Goal: Browse casually

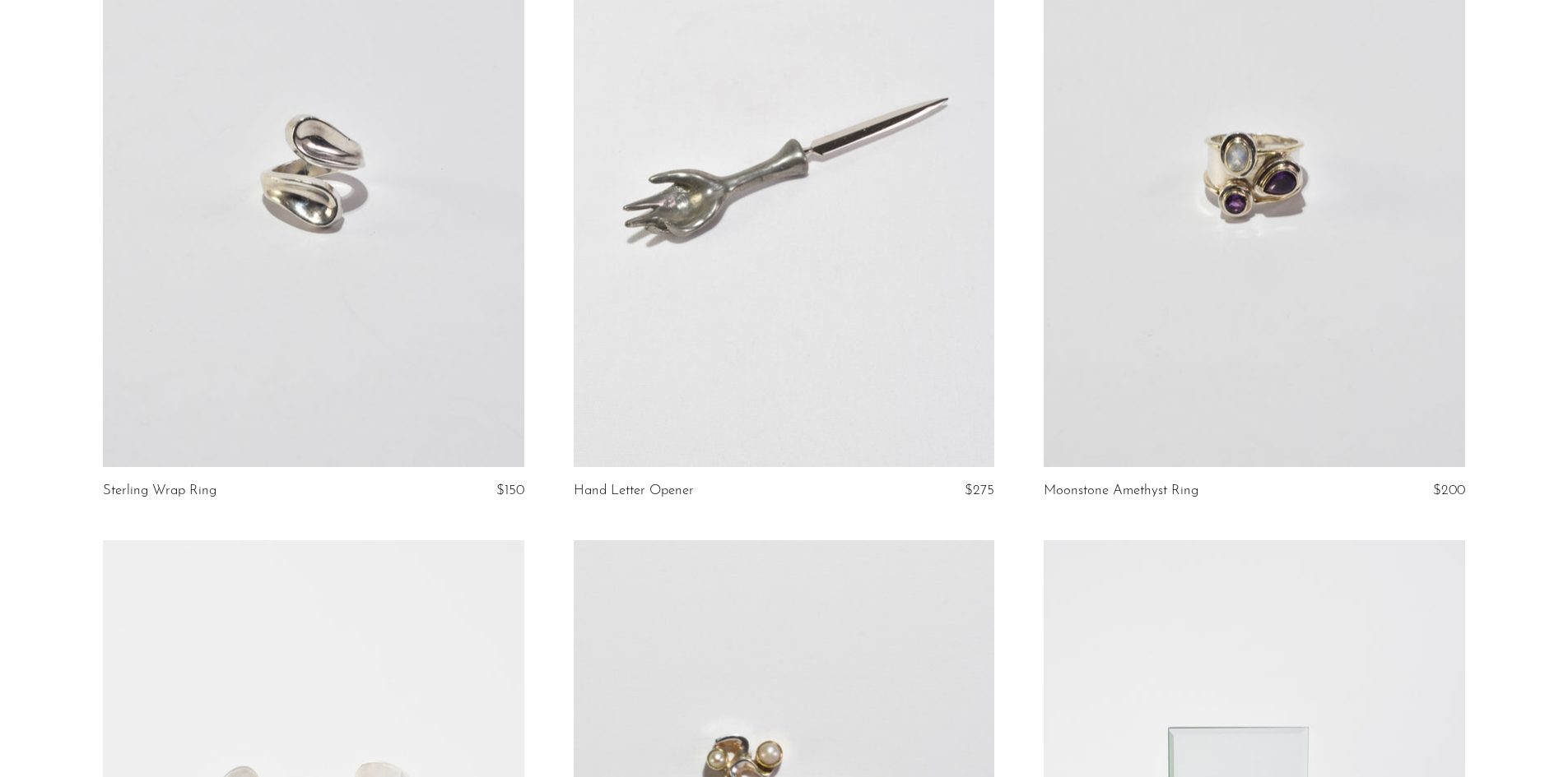
scroll to position [905, 0]
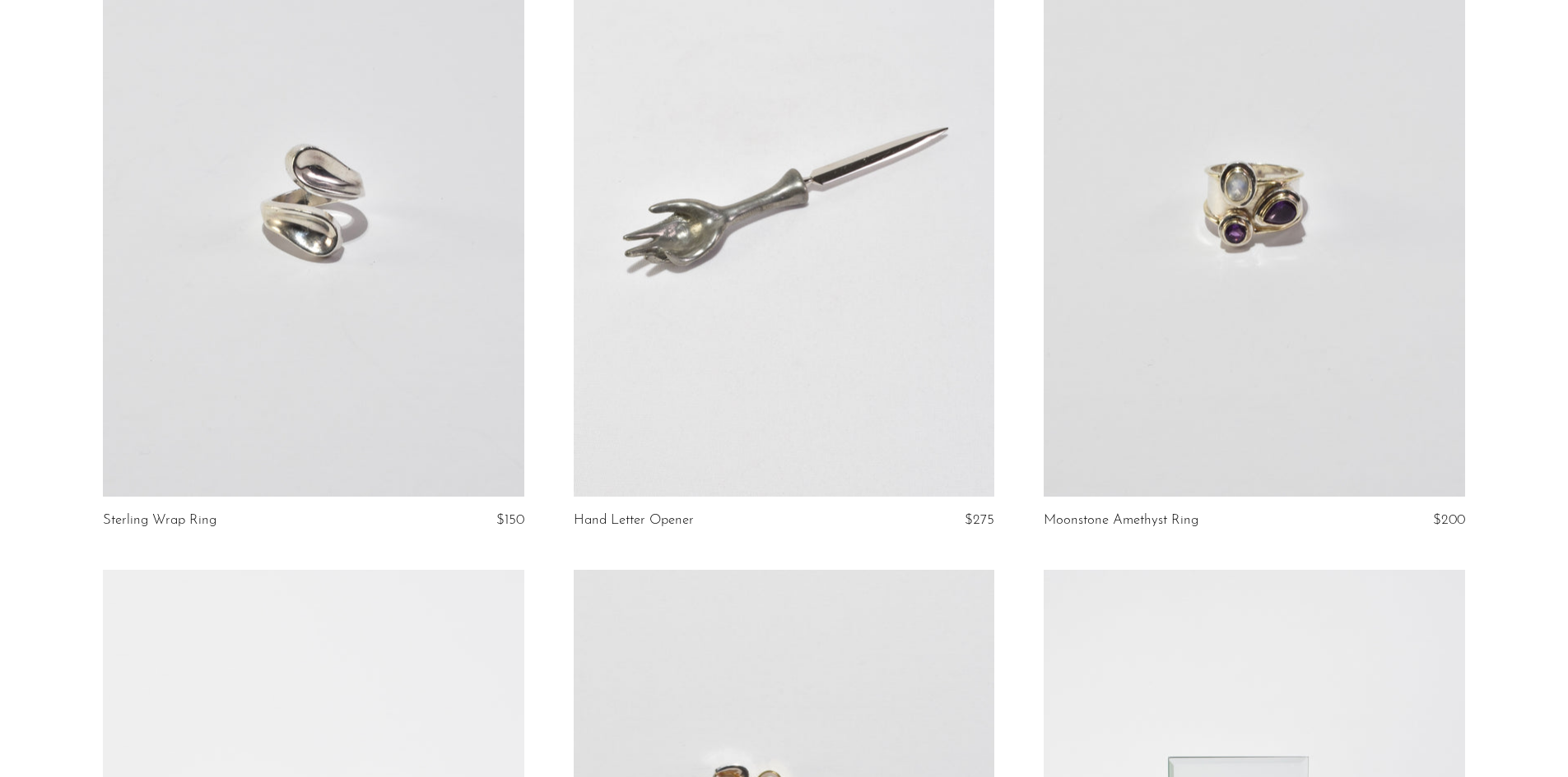
click at [1246, 195] on link at bounding box center [1253, 202] width 421 height 589
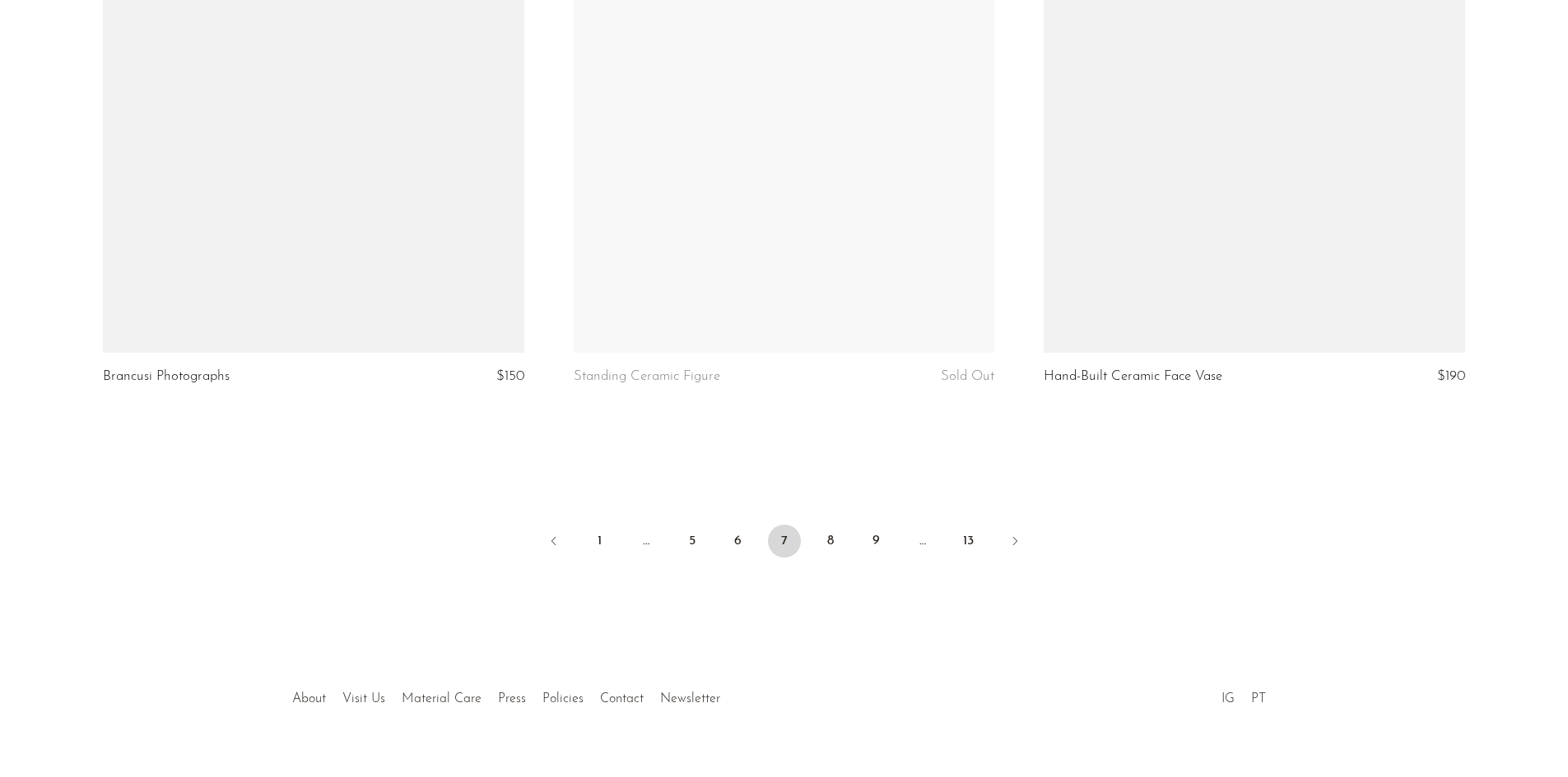
scroll to position [7699, 0]
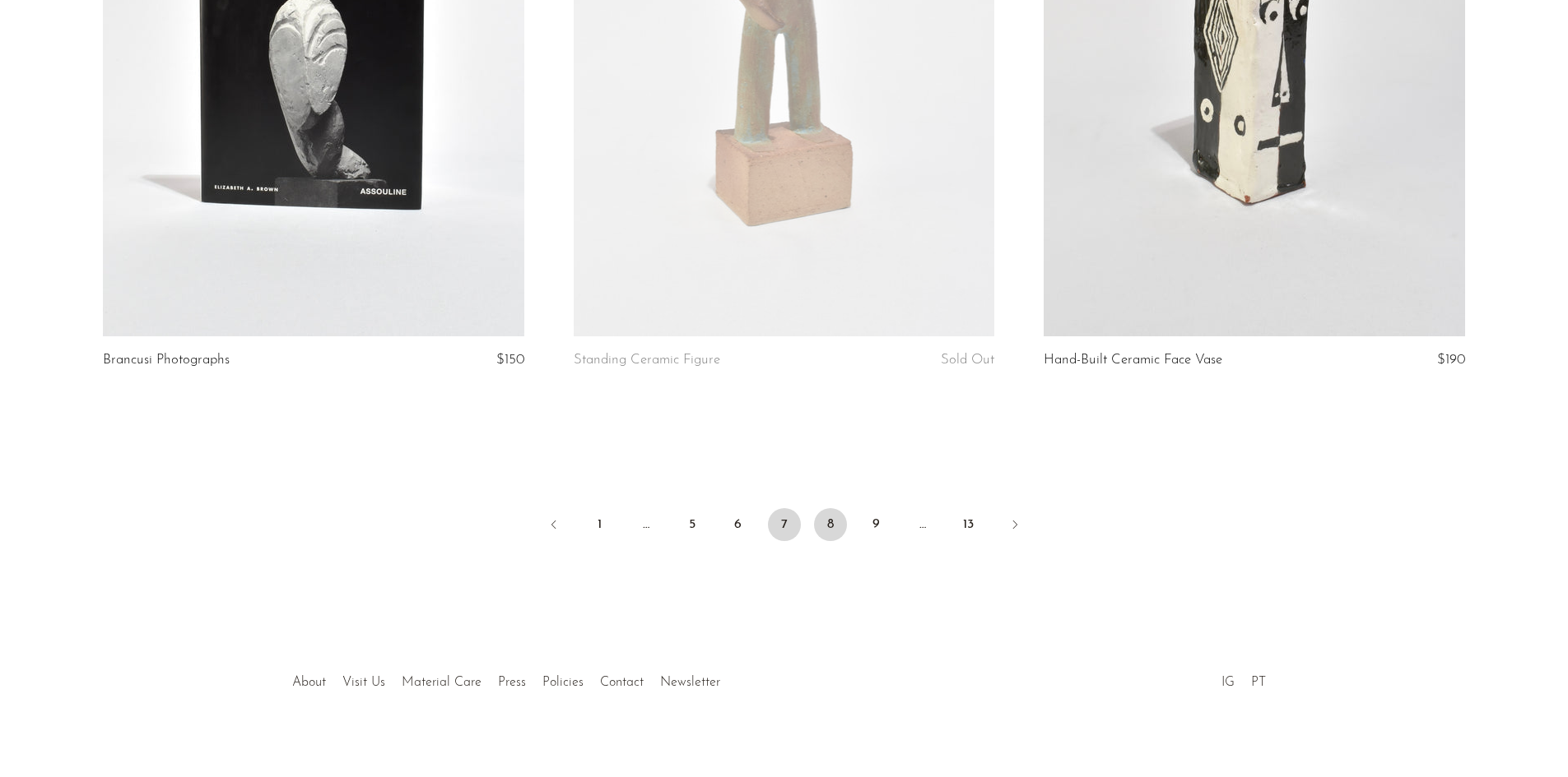
click at [828, 508] on link "8" at bounding box center [831, 525] width 33 height 33
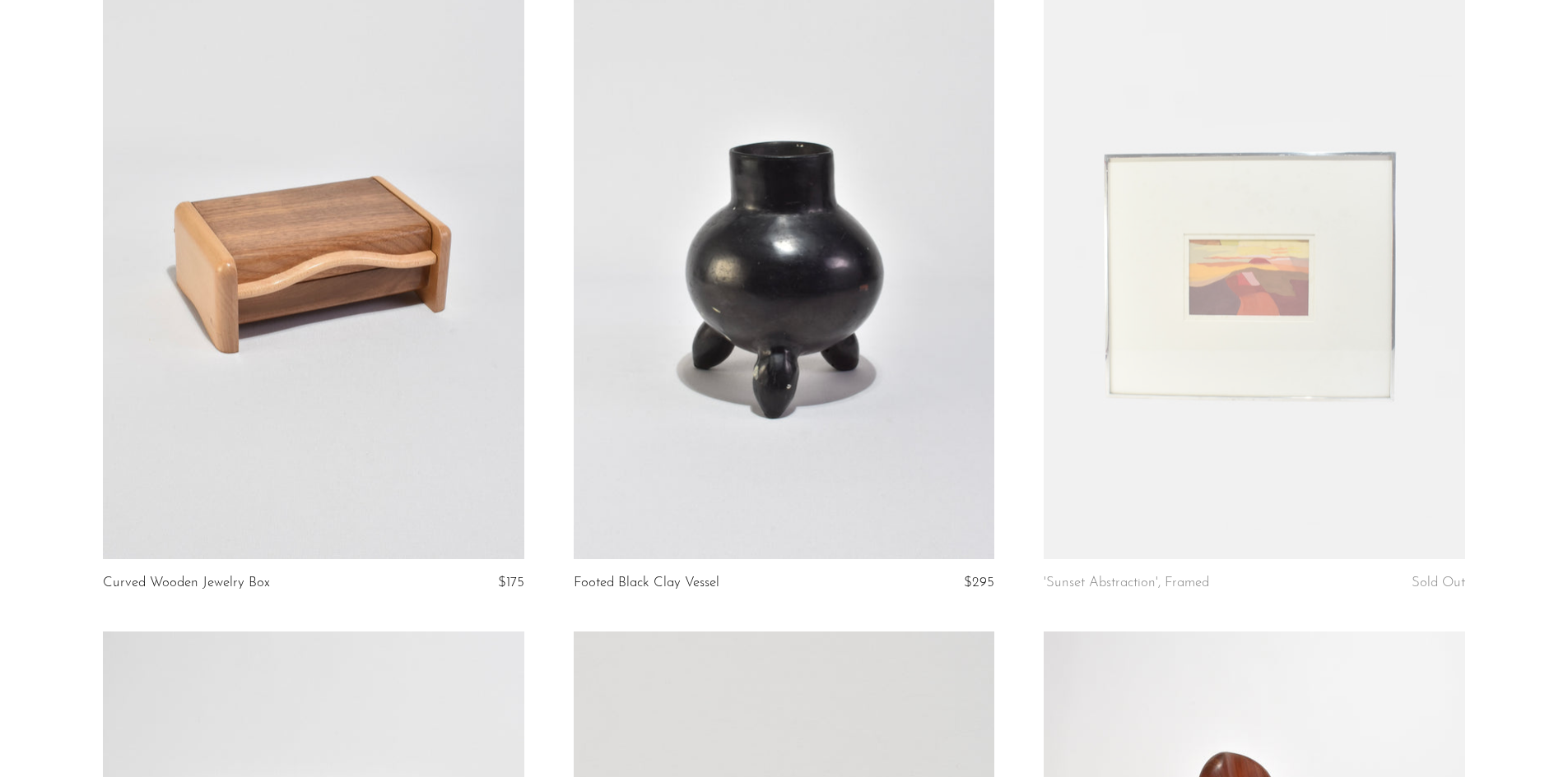
scroll to position [165, 0]
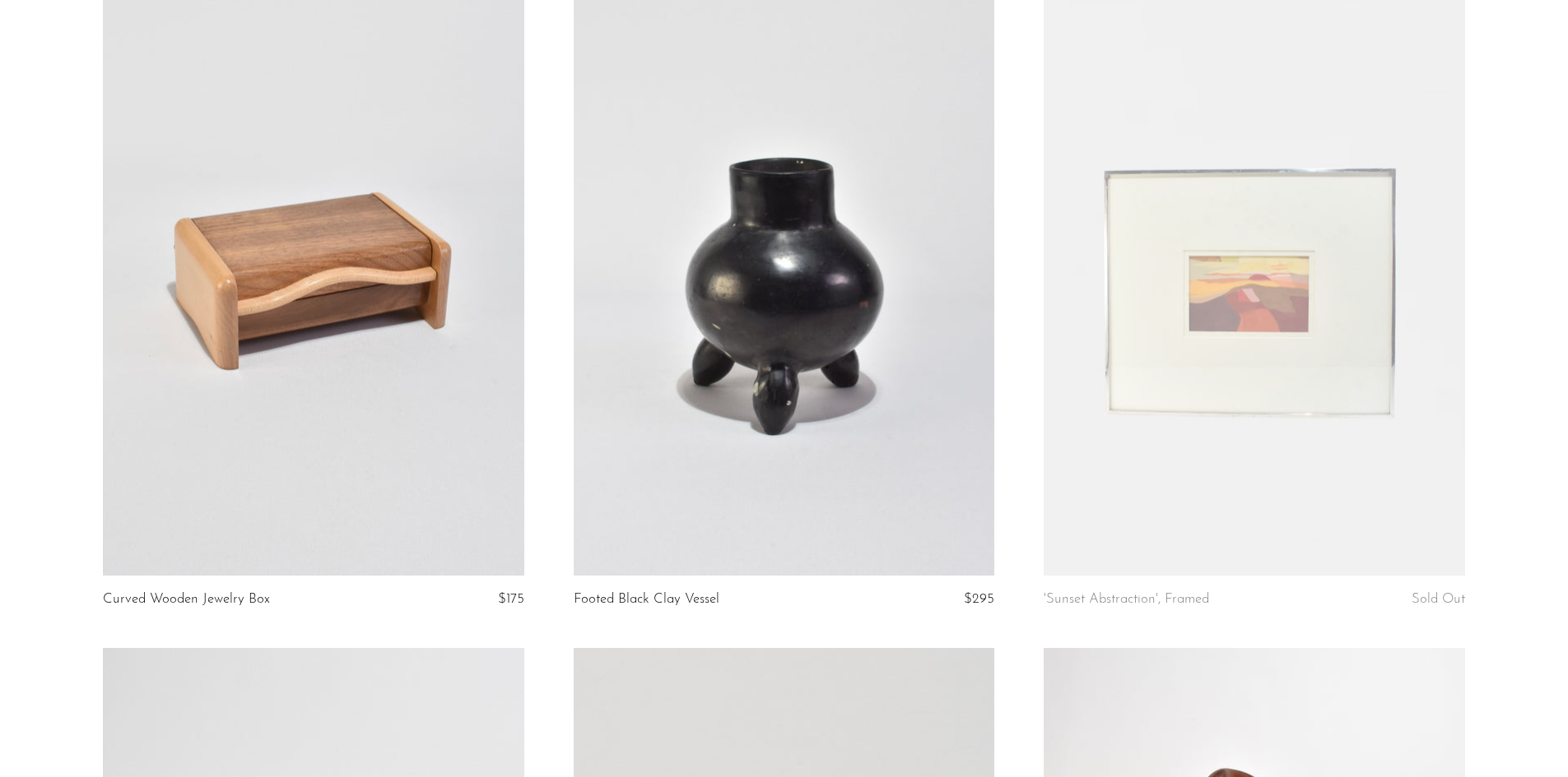
click at [1249, 324] on link at bounding box center [1253, 280] width 421 height 589
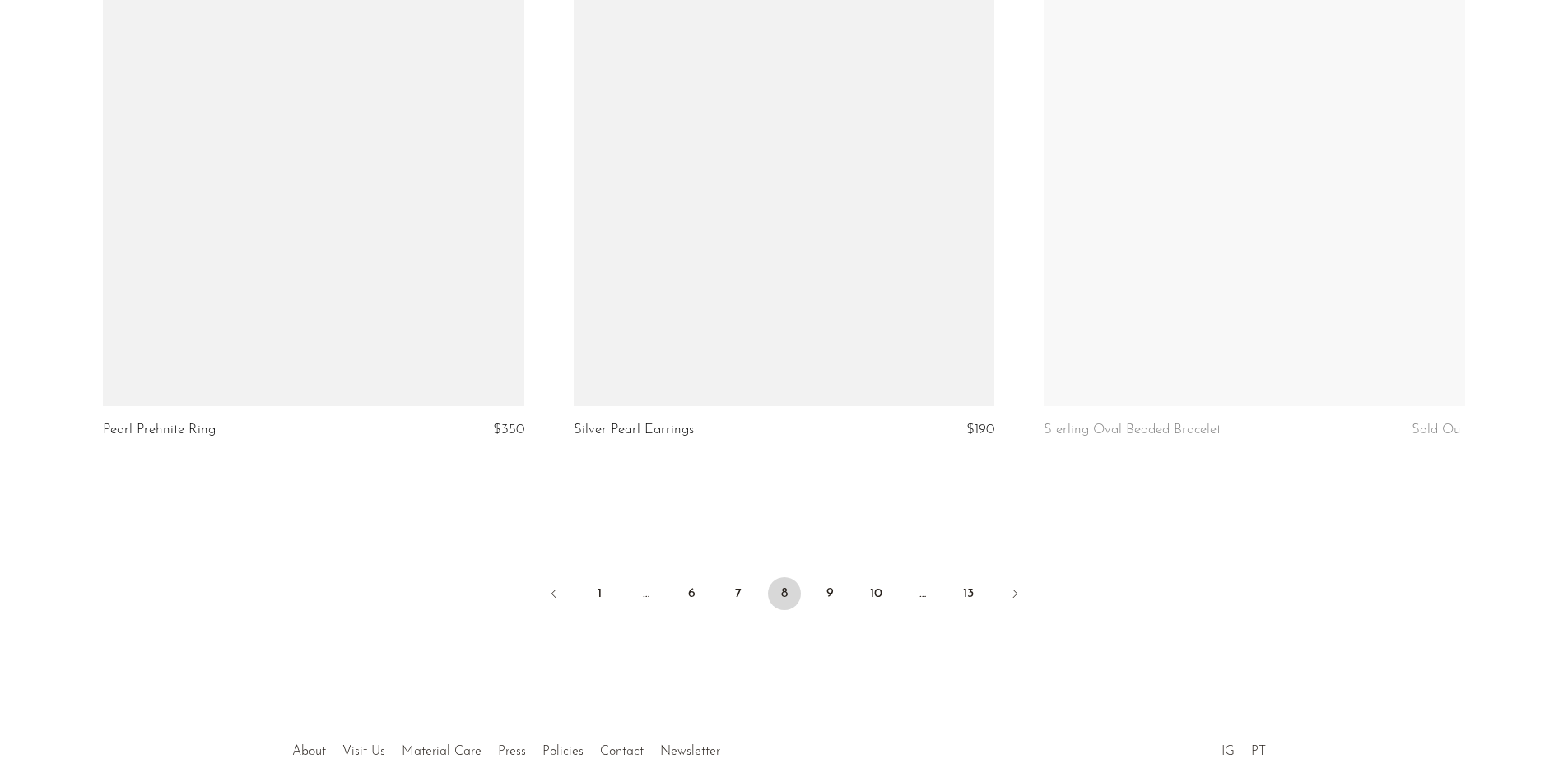
scroll to position [7651, 0]
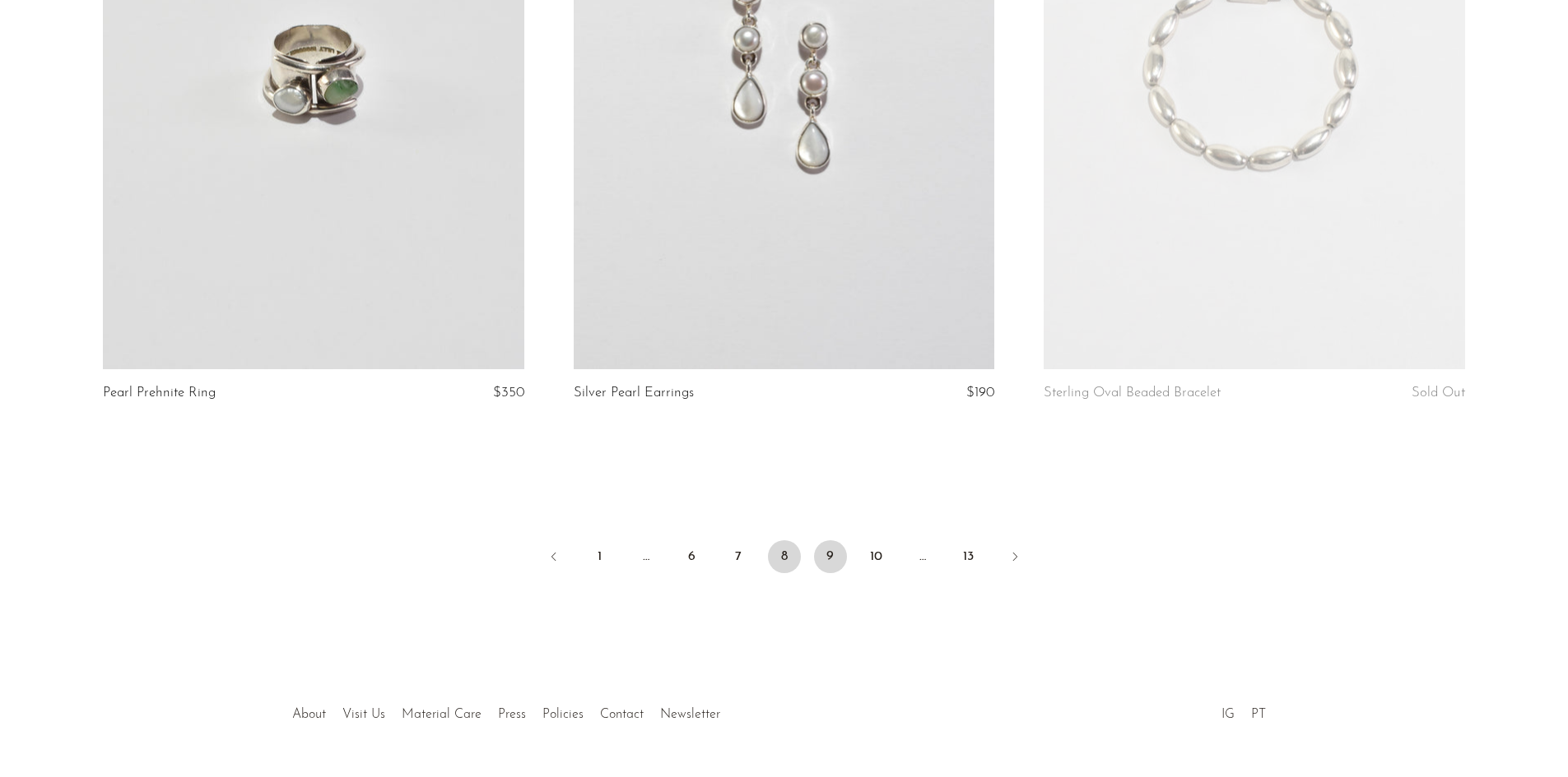
click at [829, 565] on link "9" at bounding box center [831, 557] width 33 height 33
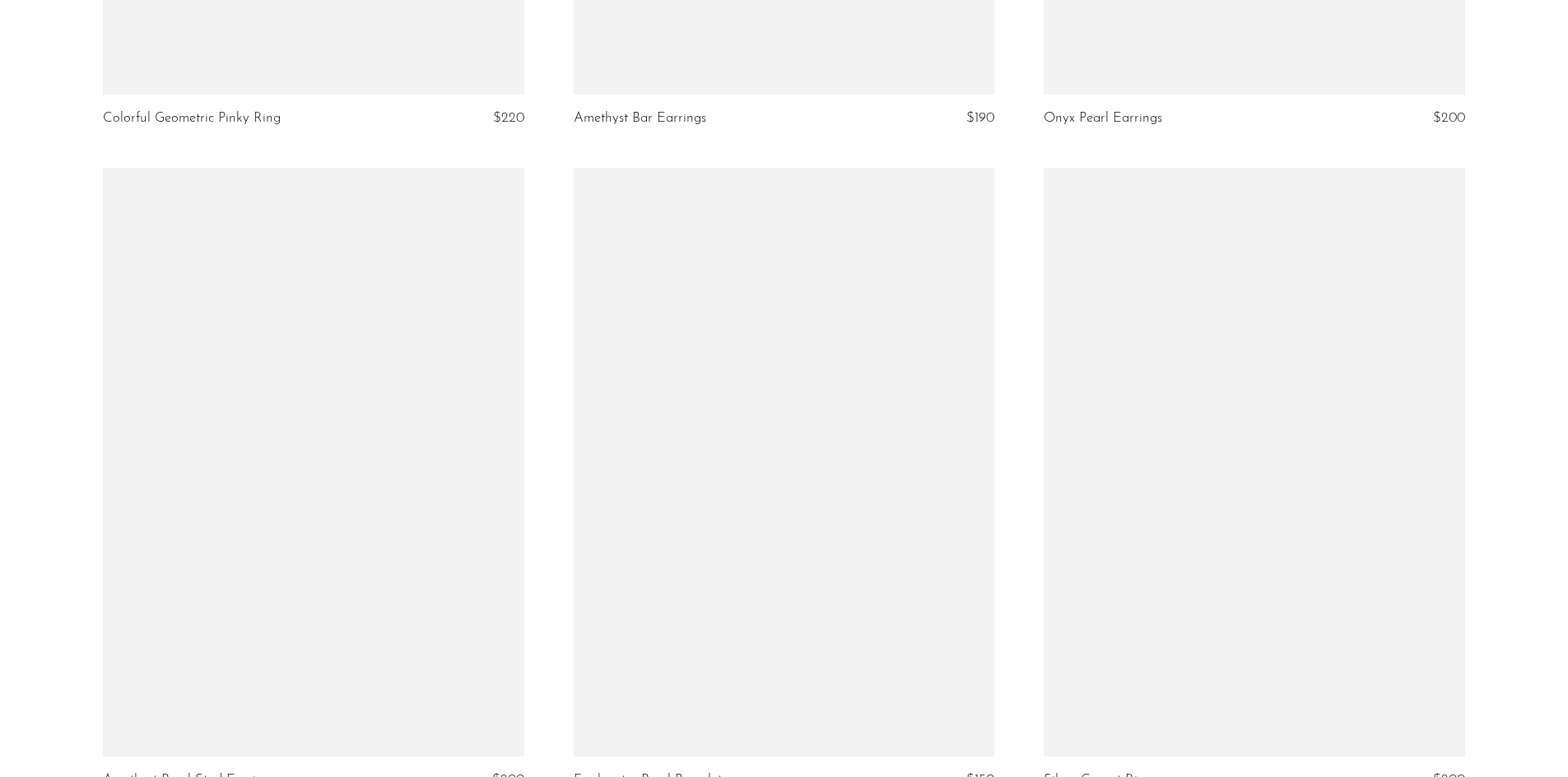
scroll to position [7487, 0]
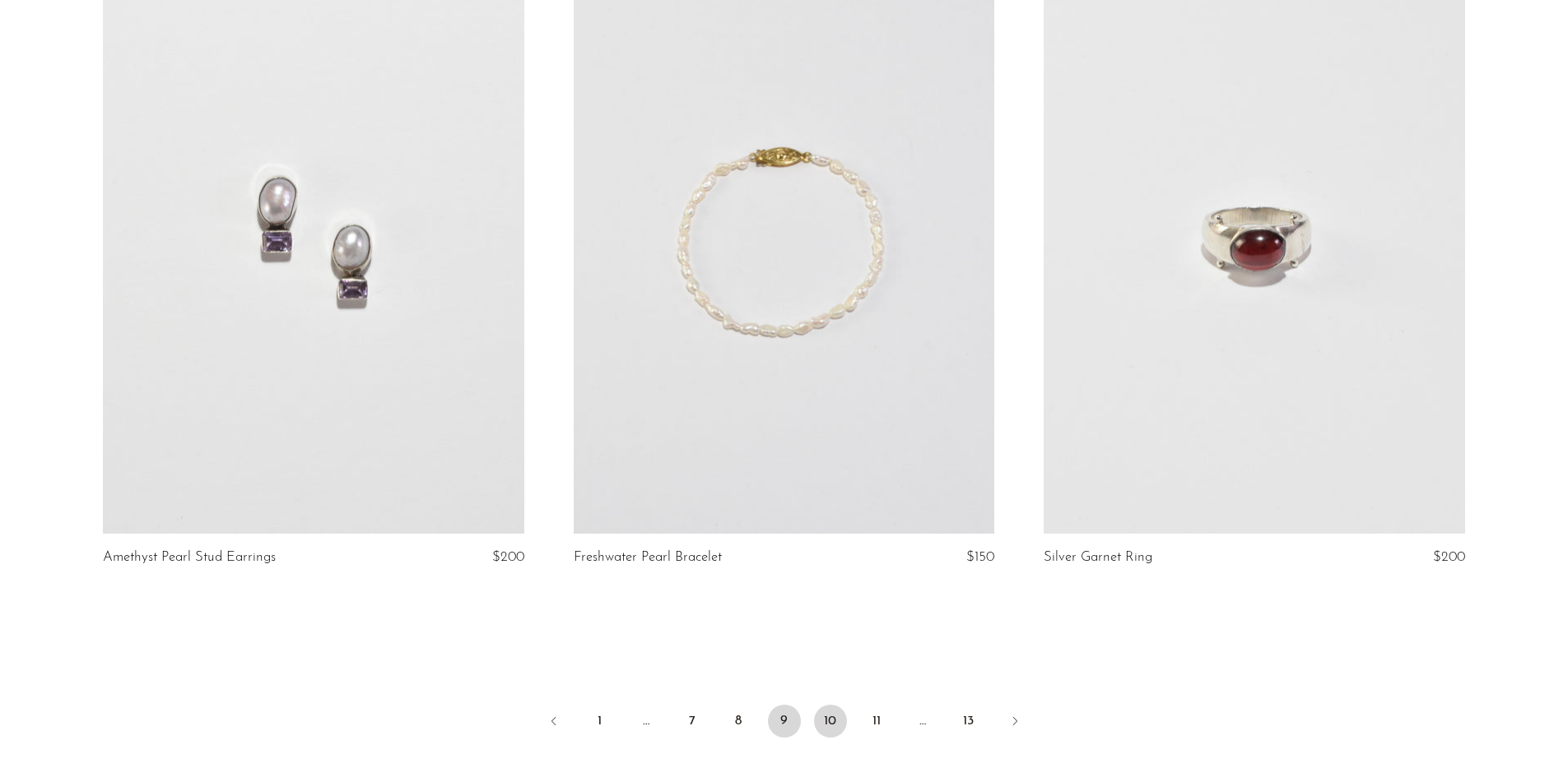
click at [830, 721] on link "10" at bounding box center [831, 722] width 33 height 33
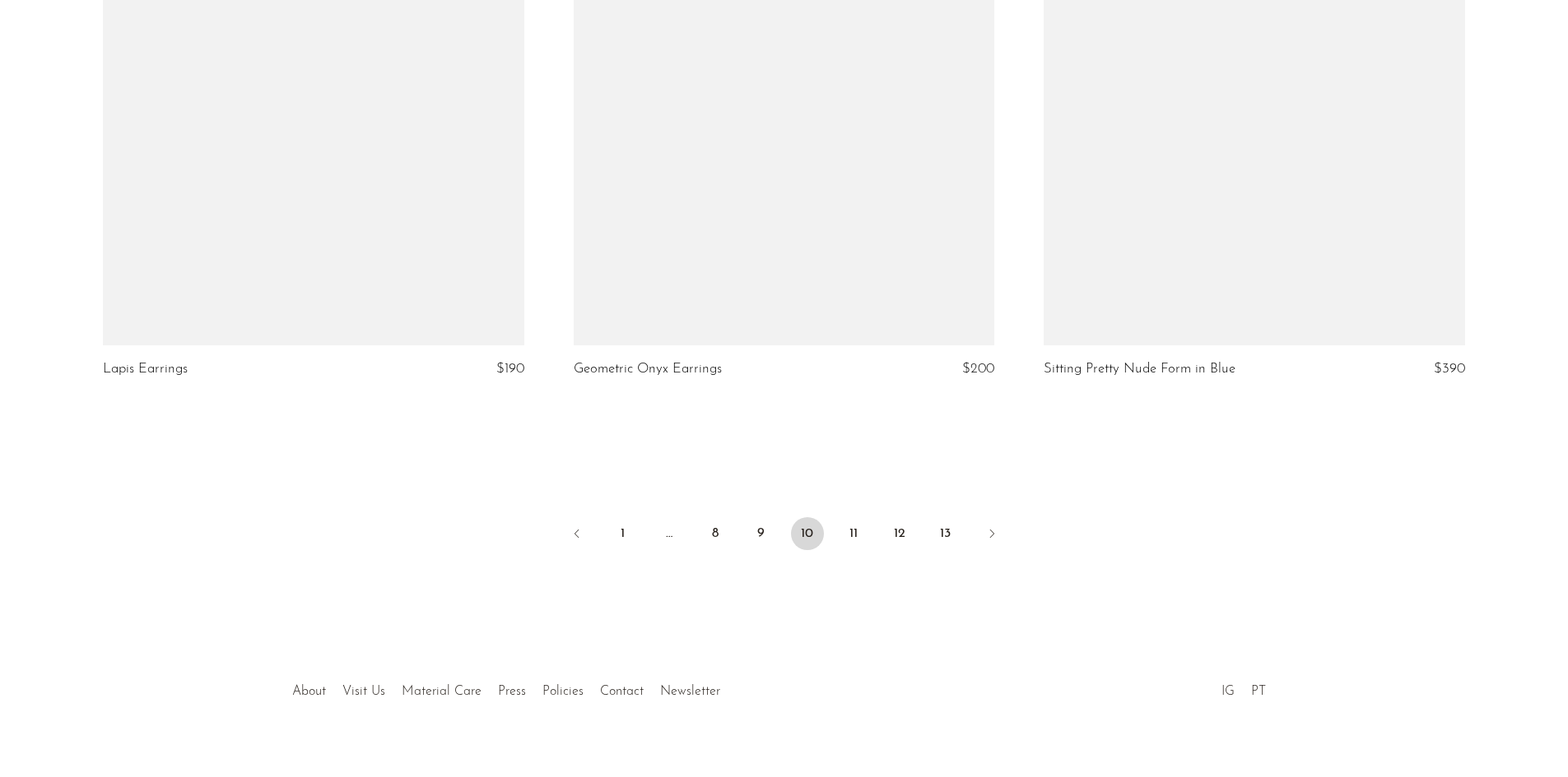
scroll to position [7699, 0]
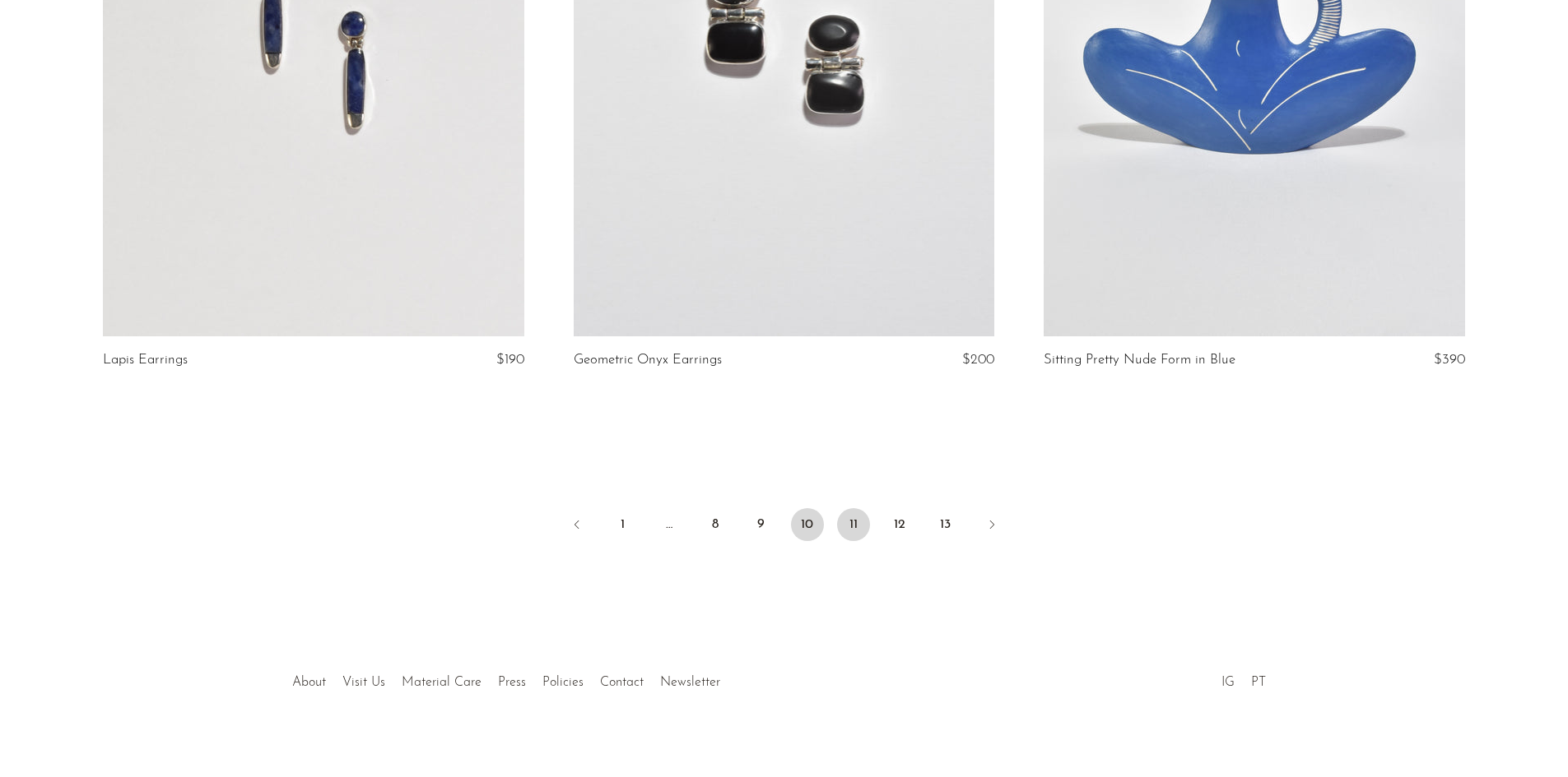
click at [853, 508] on link "11" at bounding box center [853, 525] width 33 height 33
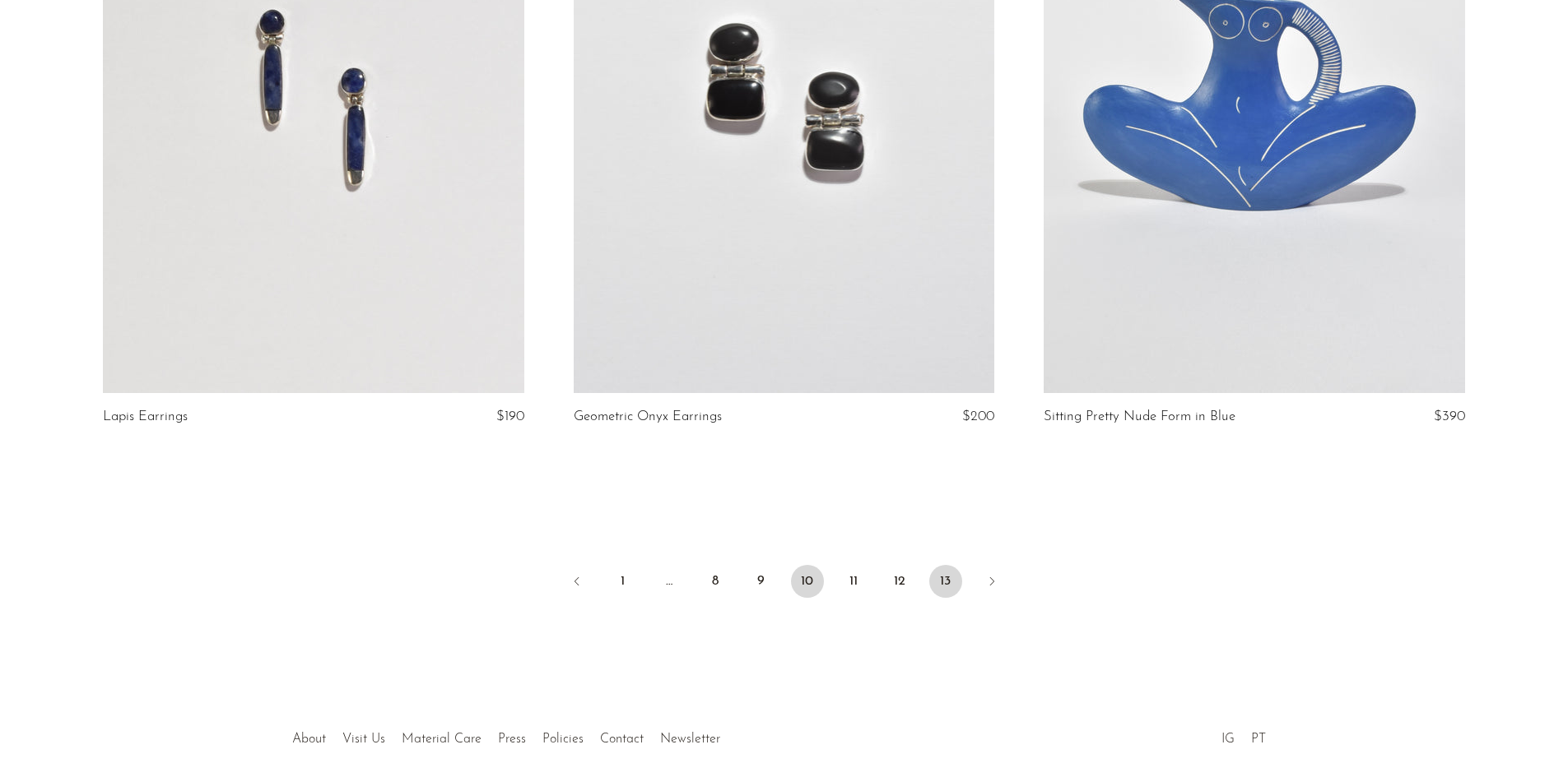
click at [944, 566] on link "13" at bounding box center [946, 581] width 33 height 33
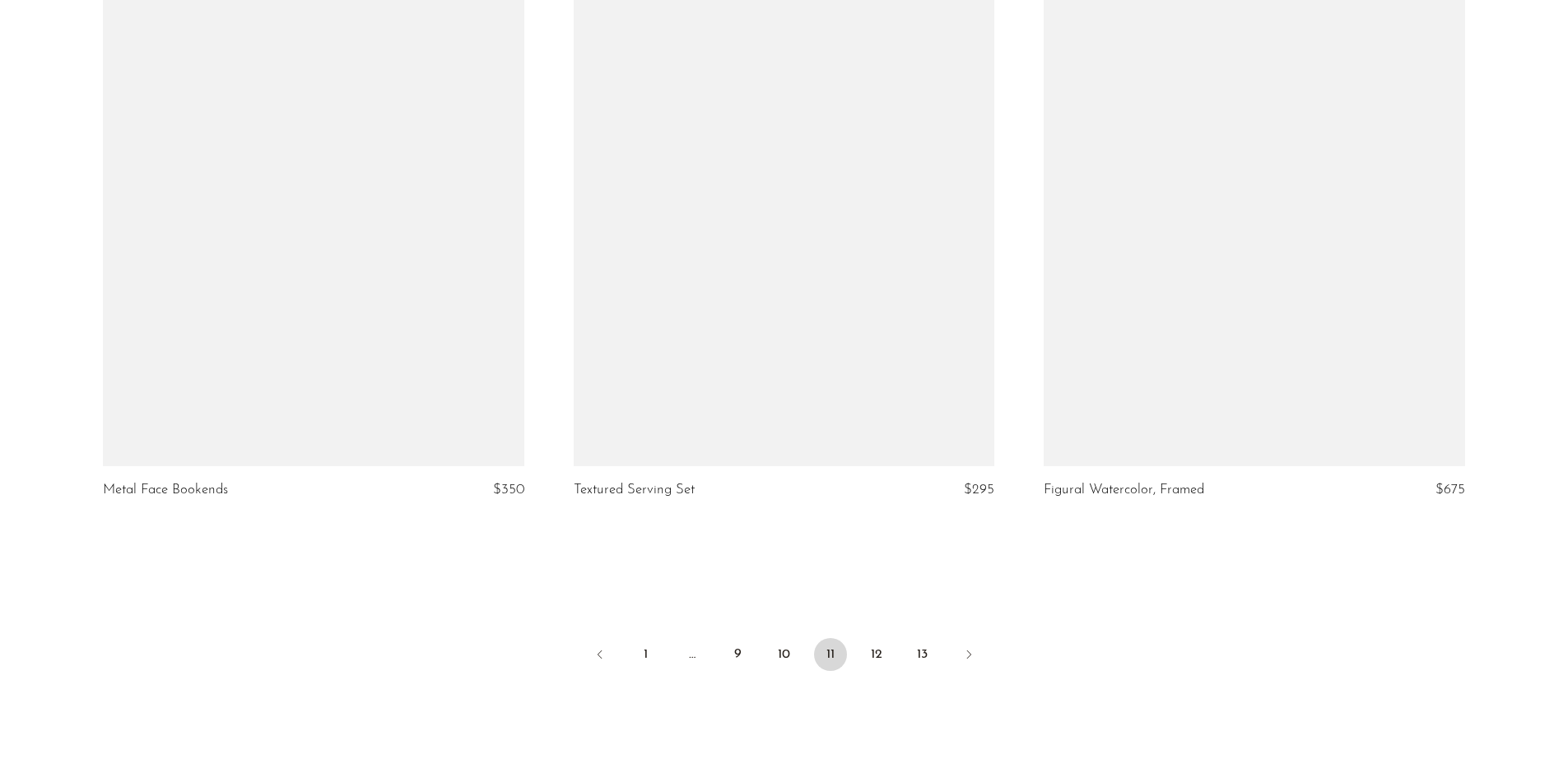
scroll to position [7549, 0]
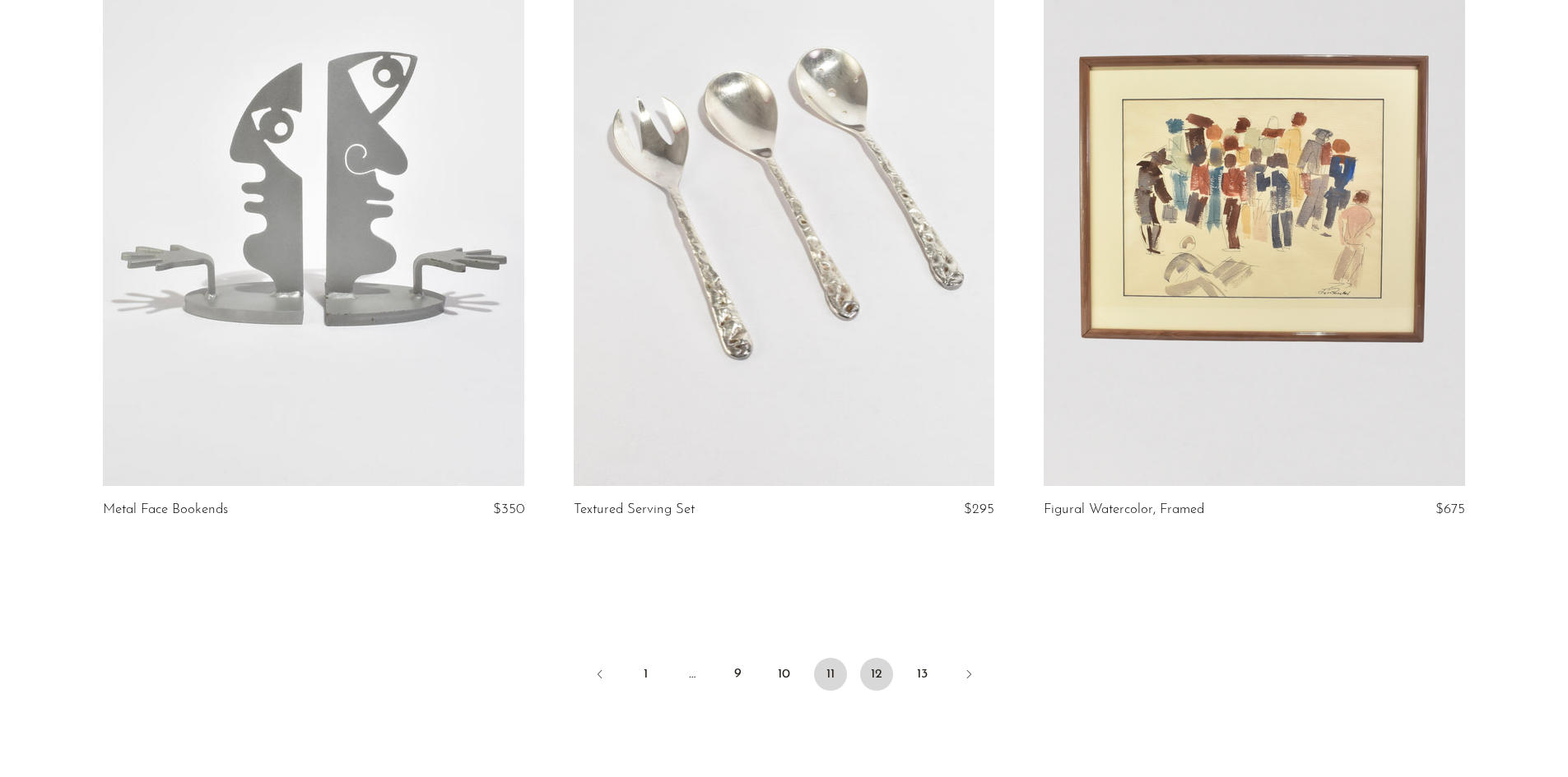
click at [875, 675] on link "12" at bounding box center [877, 675] width 33 height 33
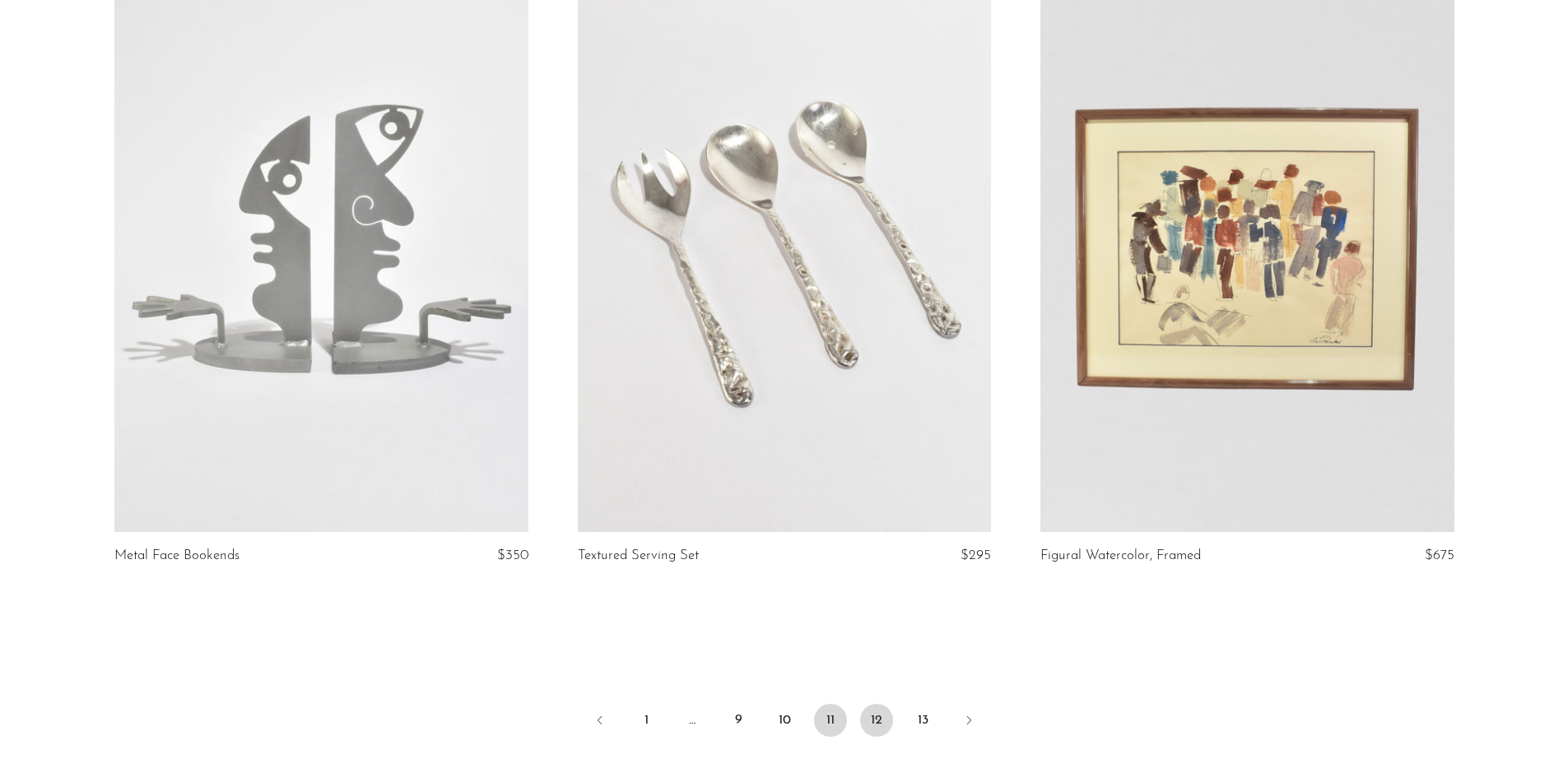
scroll to position [7492, 0]
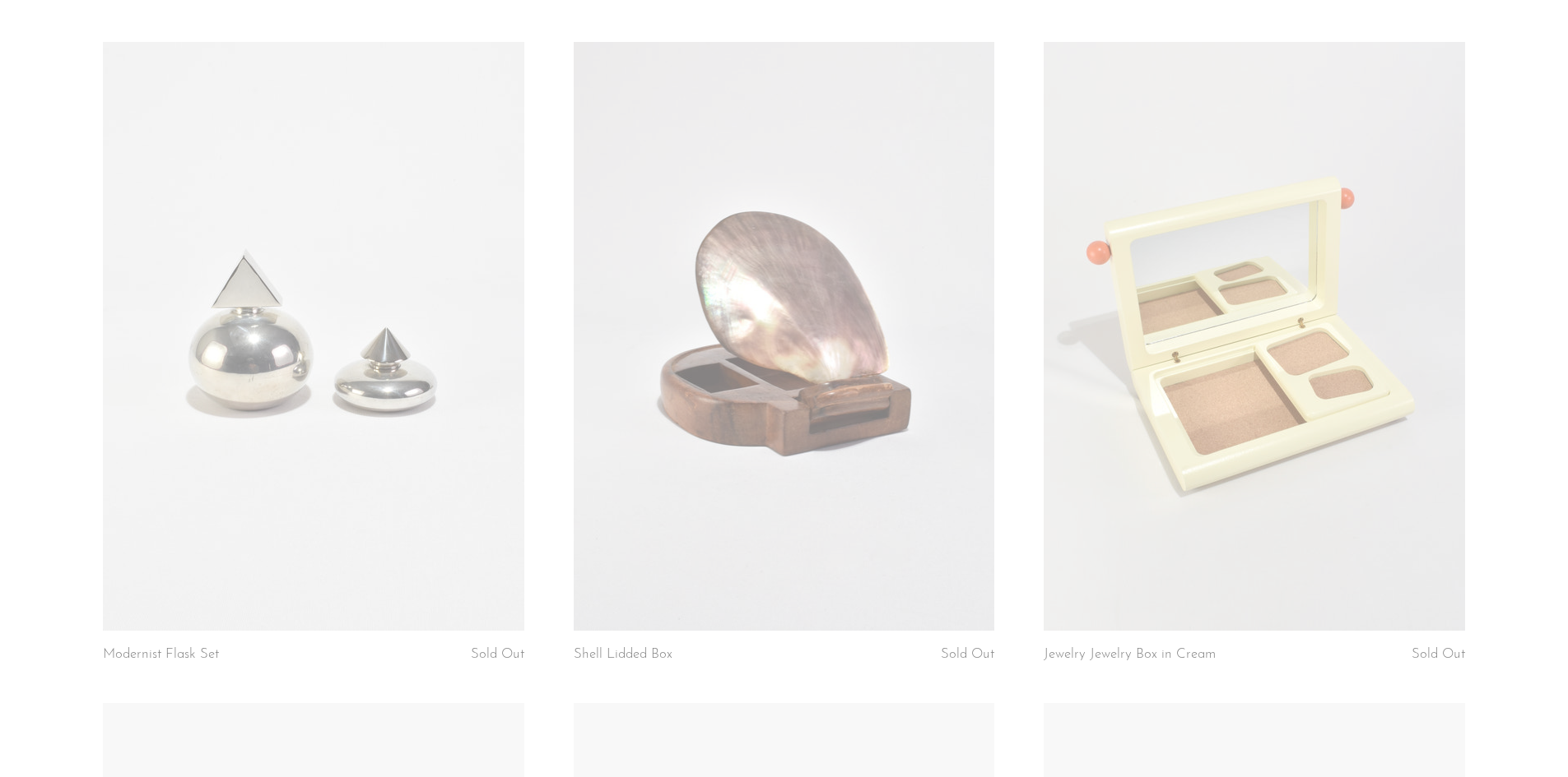
scroll to position [5512, 0]
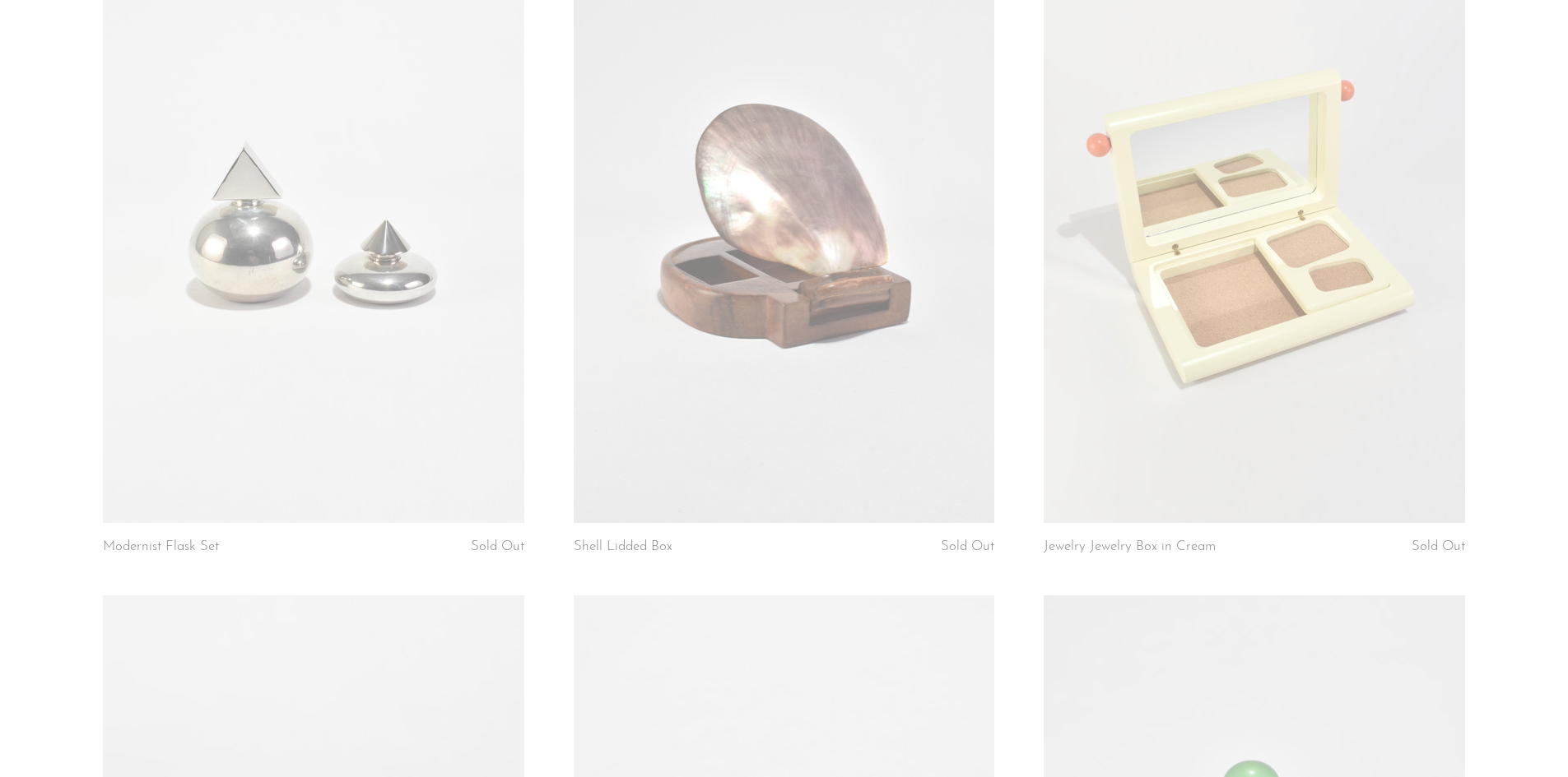
click at [804, 333] on link at bounding box center [784, 228] width 421 height 589
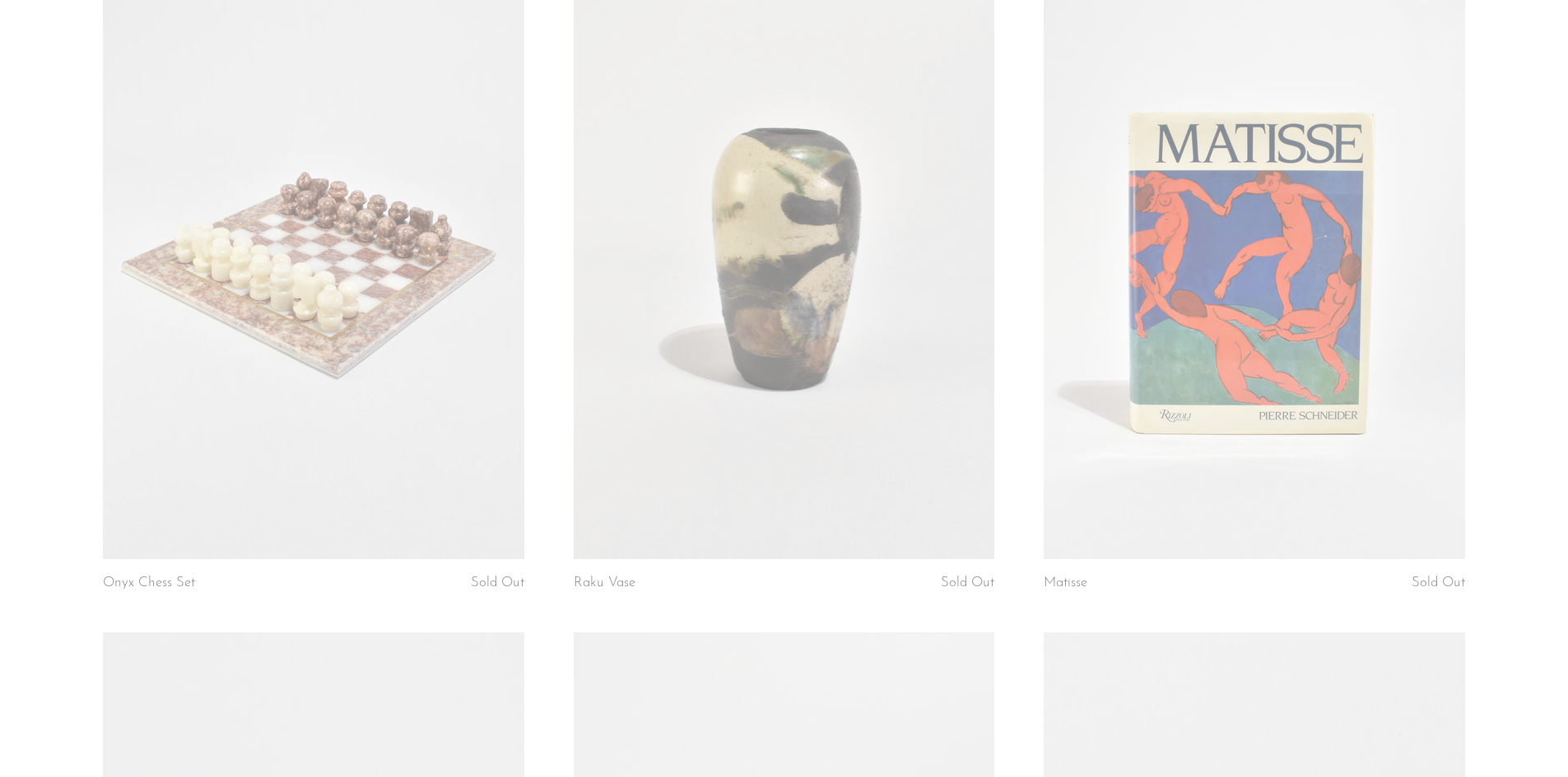
scroll to position [6788, 0]
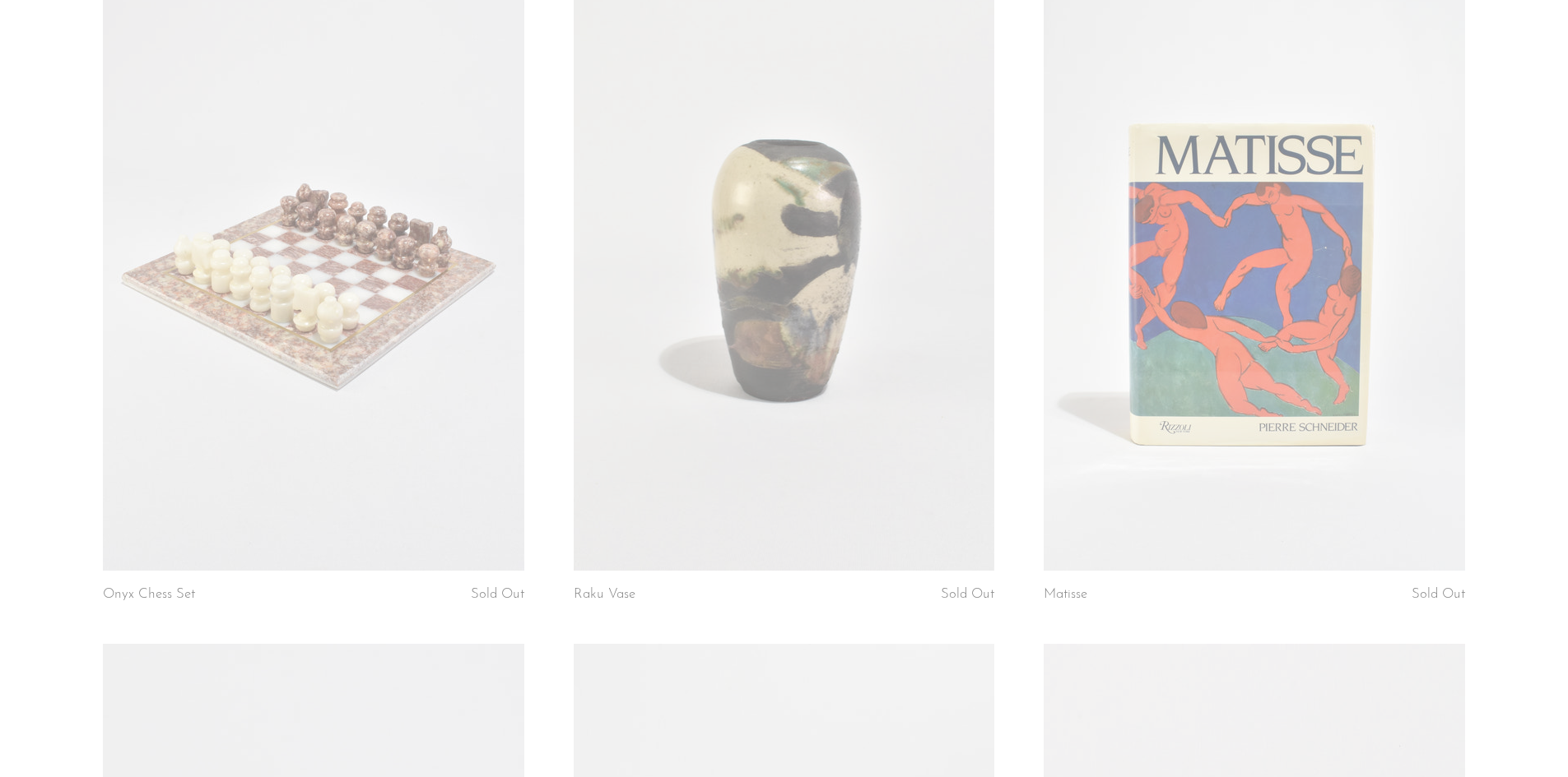
click at [836, 411] on link at bounding box center [784, 276] width 421 height 589
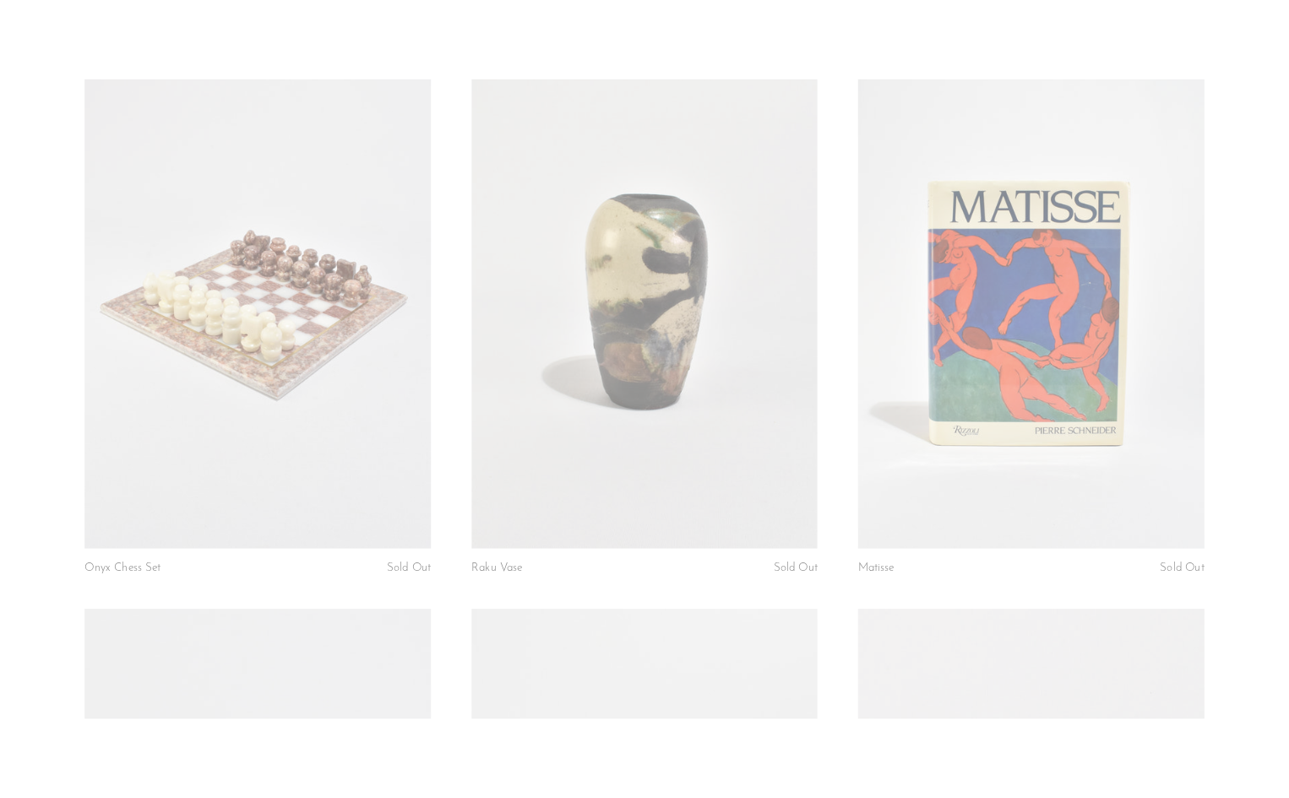
scroll to position [5593, 0]
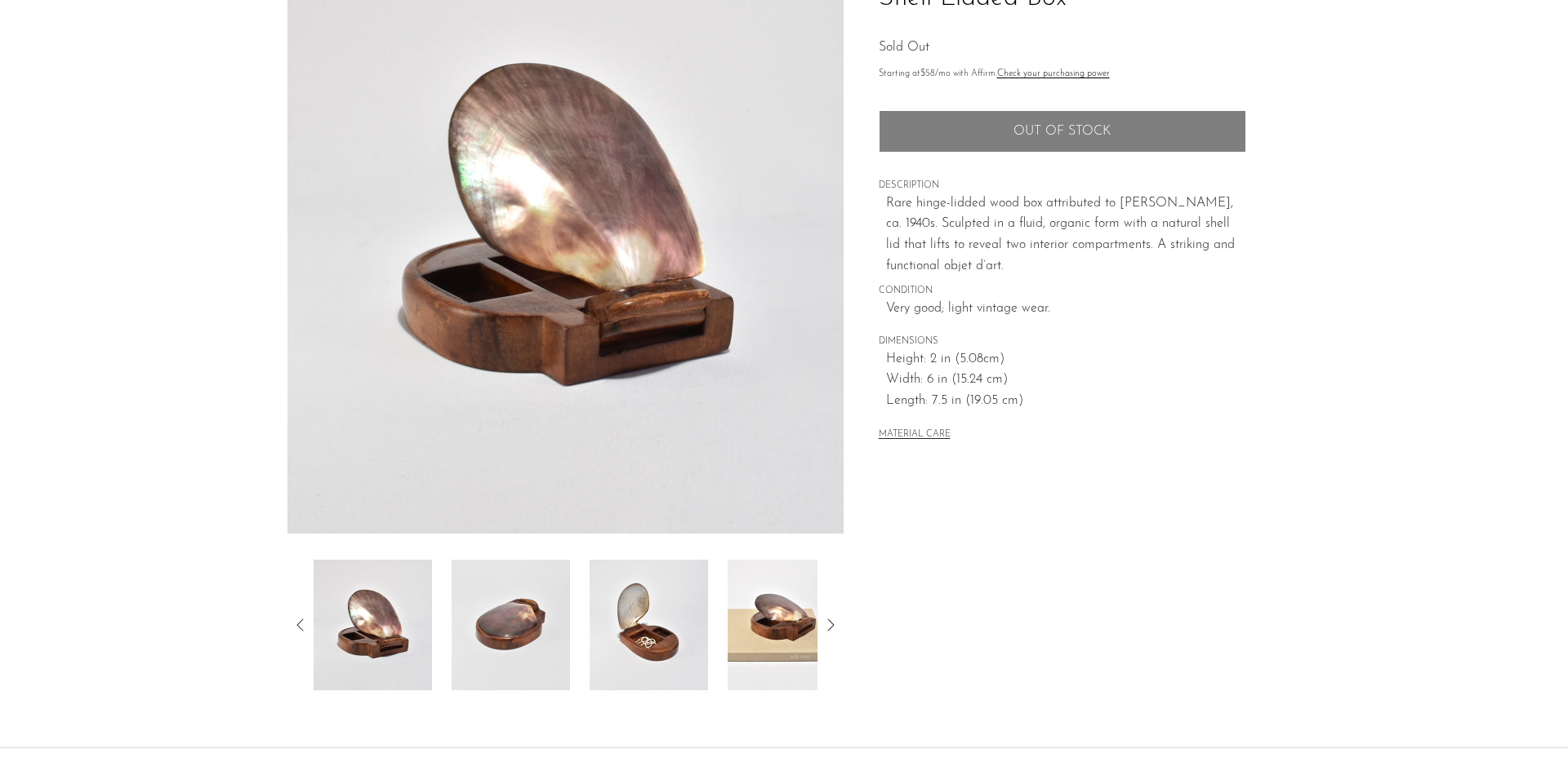
scroll to position [163, 0]
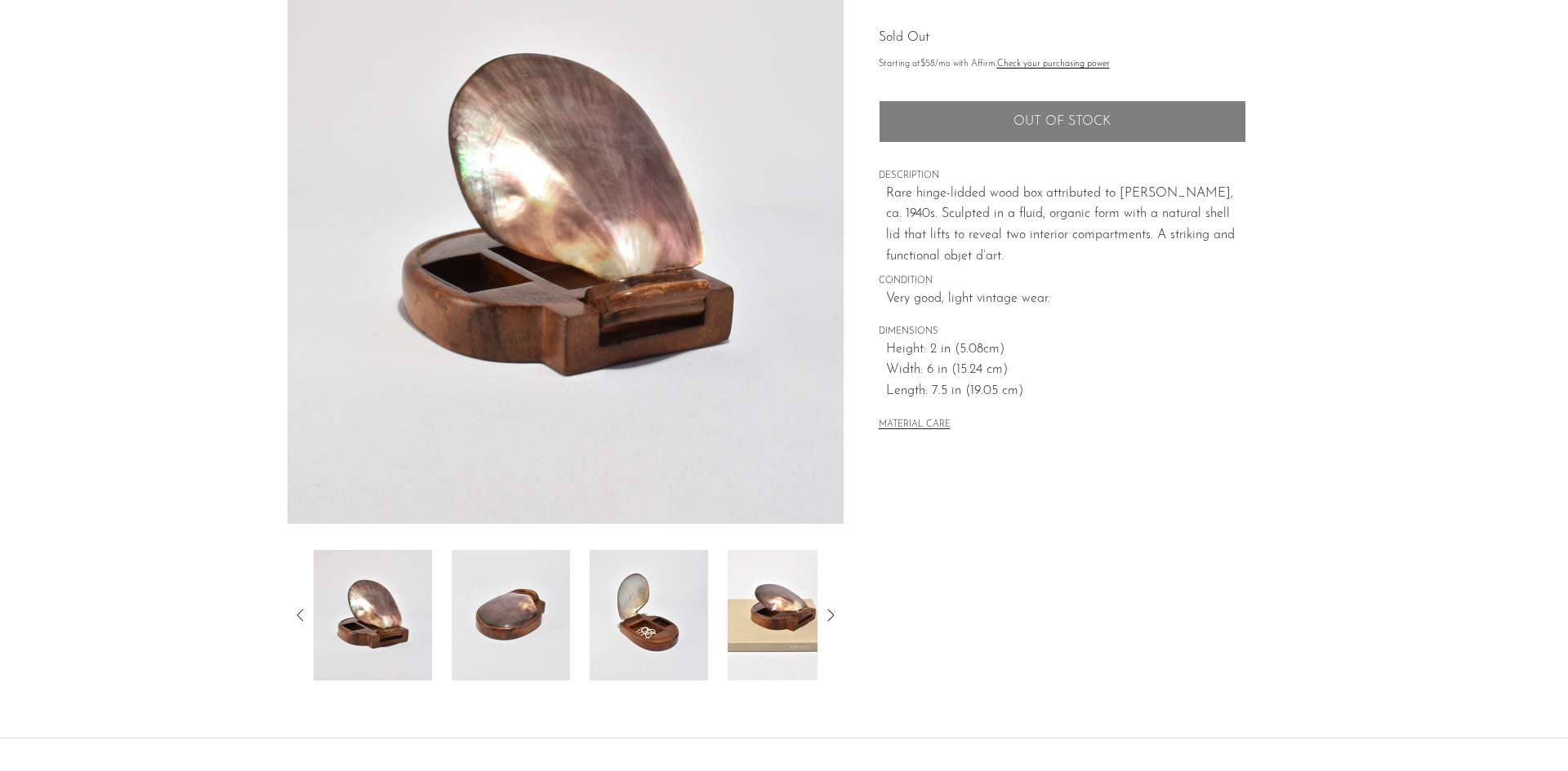
click at [526, 611] on img at bounding box center [510, 614] width 119 height 130
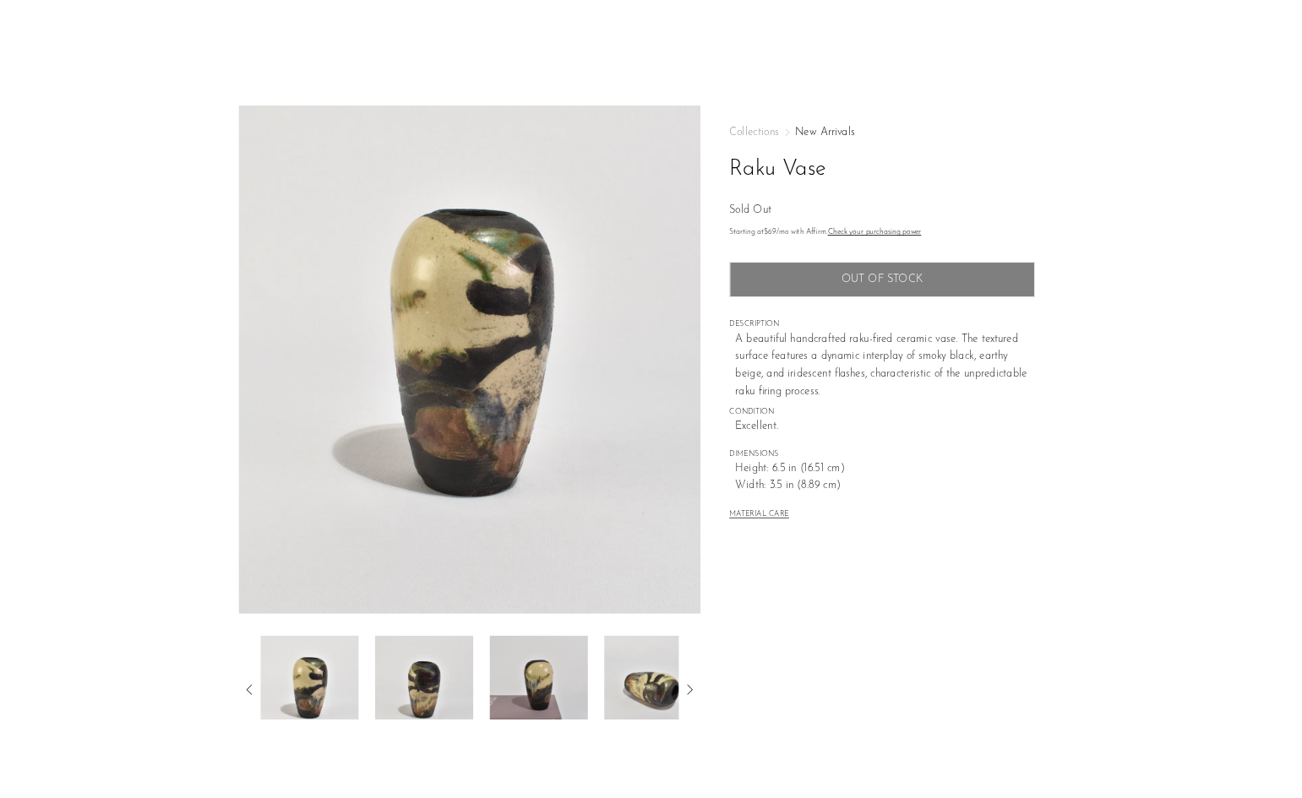
scroll to position [84, 0]
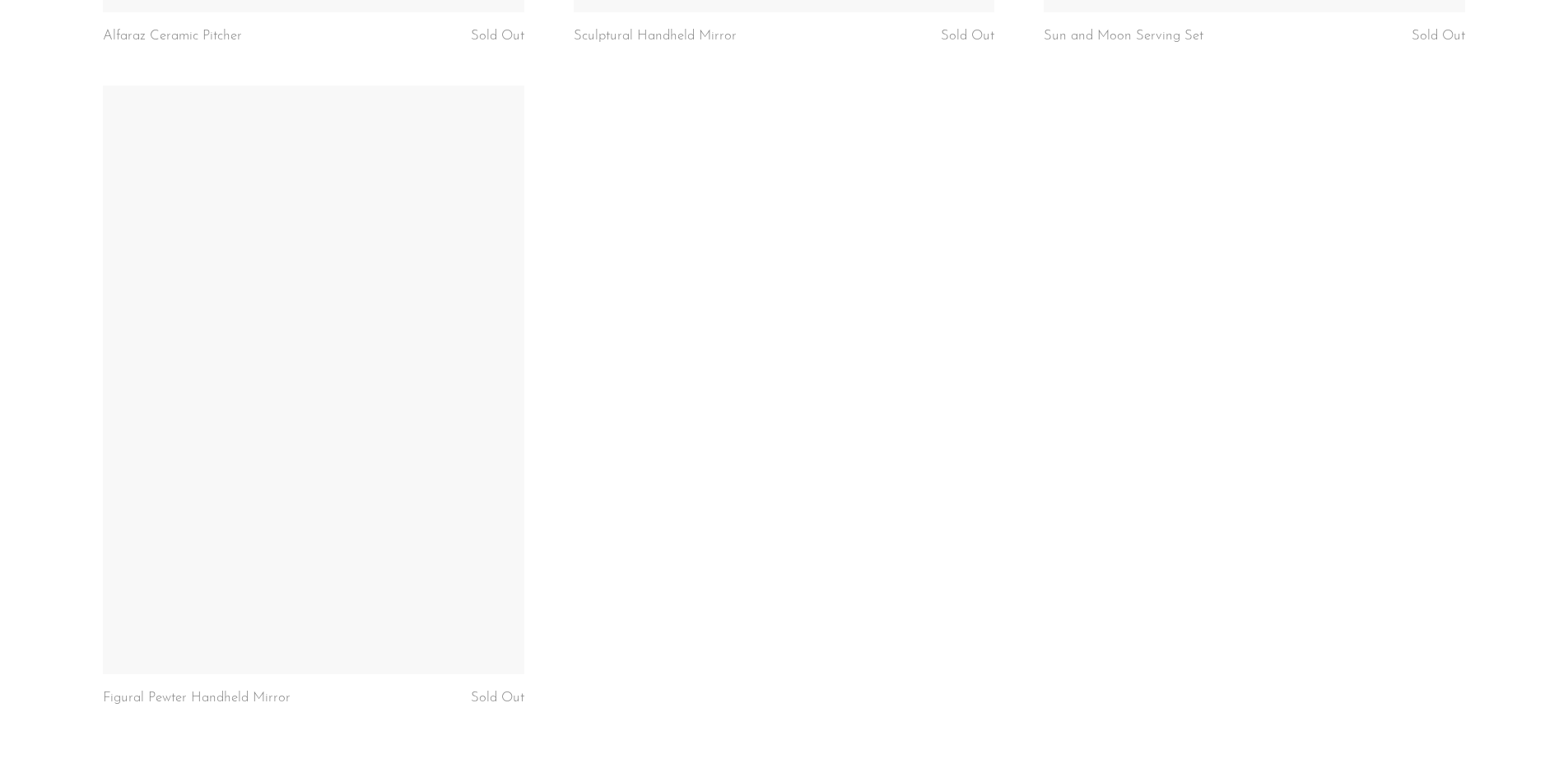
scroll to position [5512, 0]
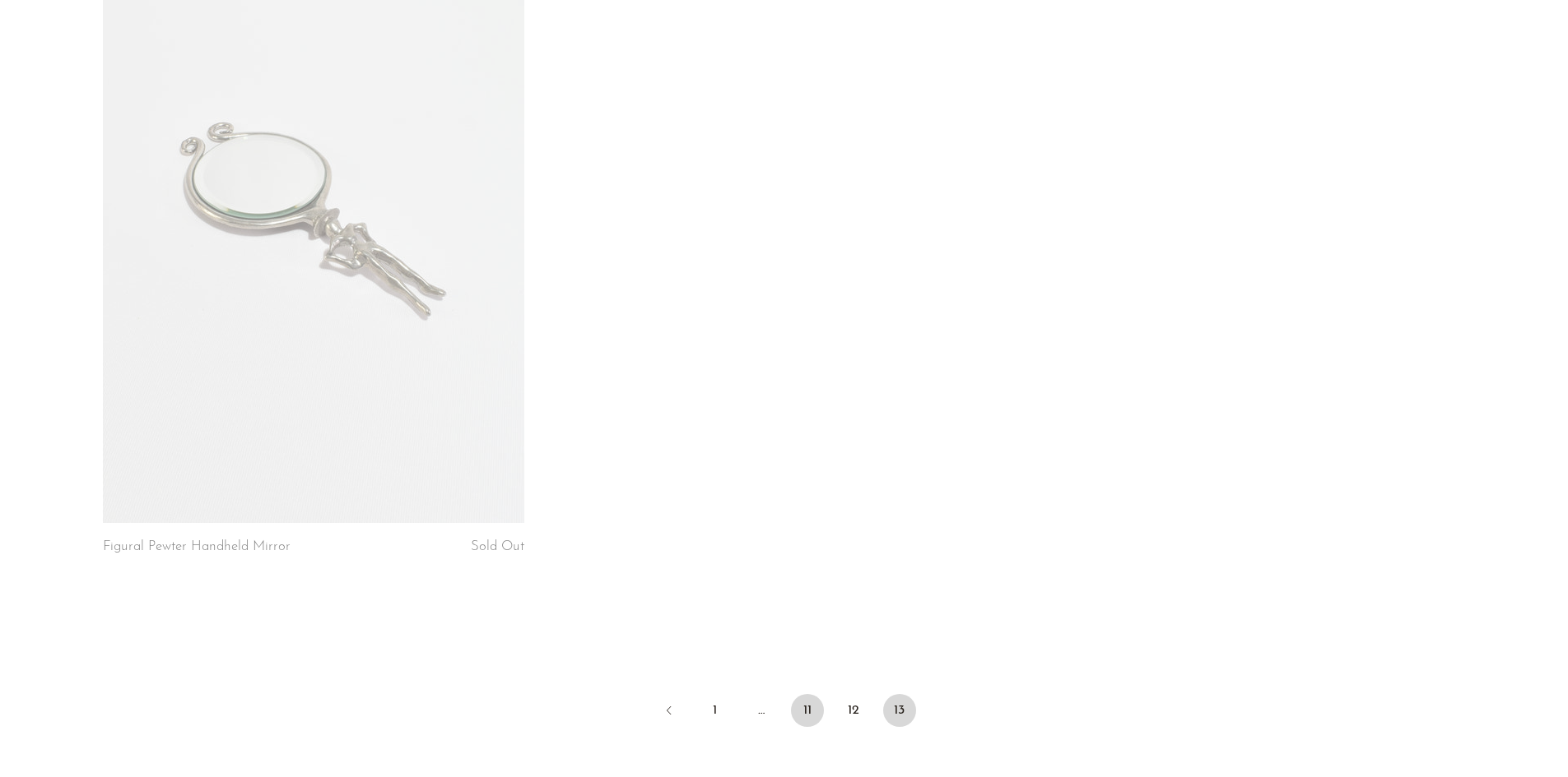
click at [800, 711] on link "11" at bounding box center [807, 711] width 33 height 33
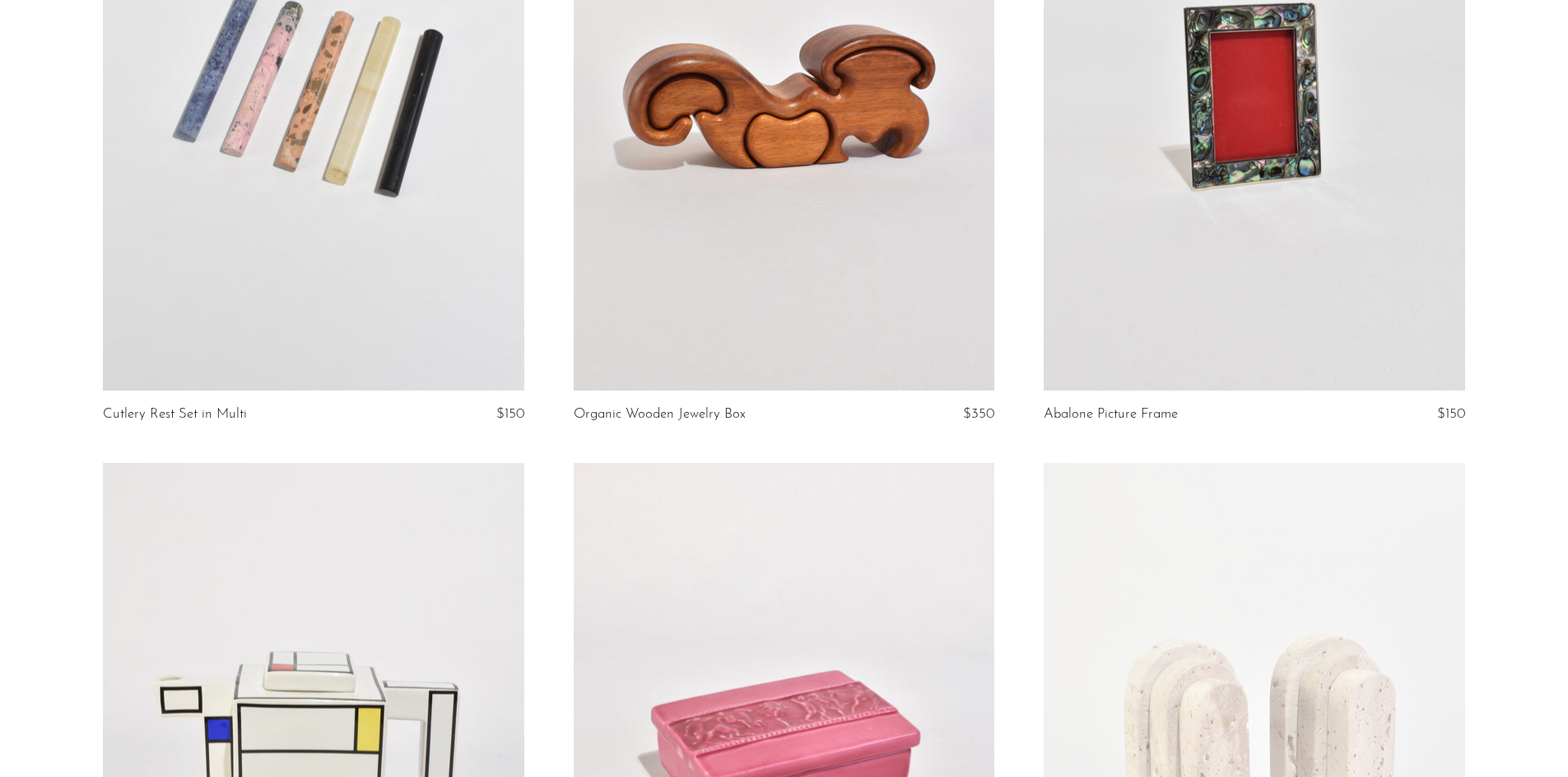
scroll to position [82, 0]
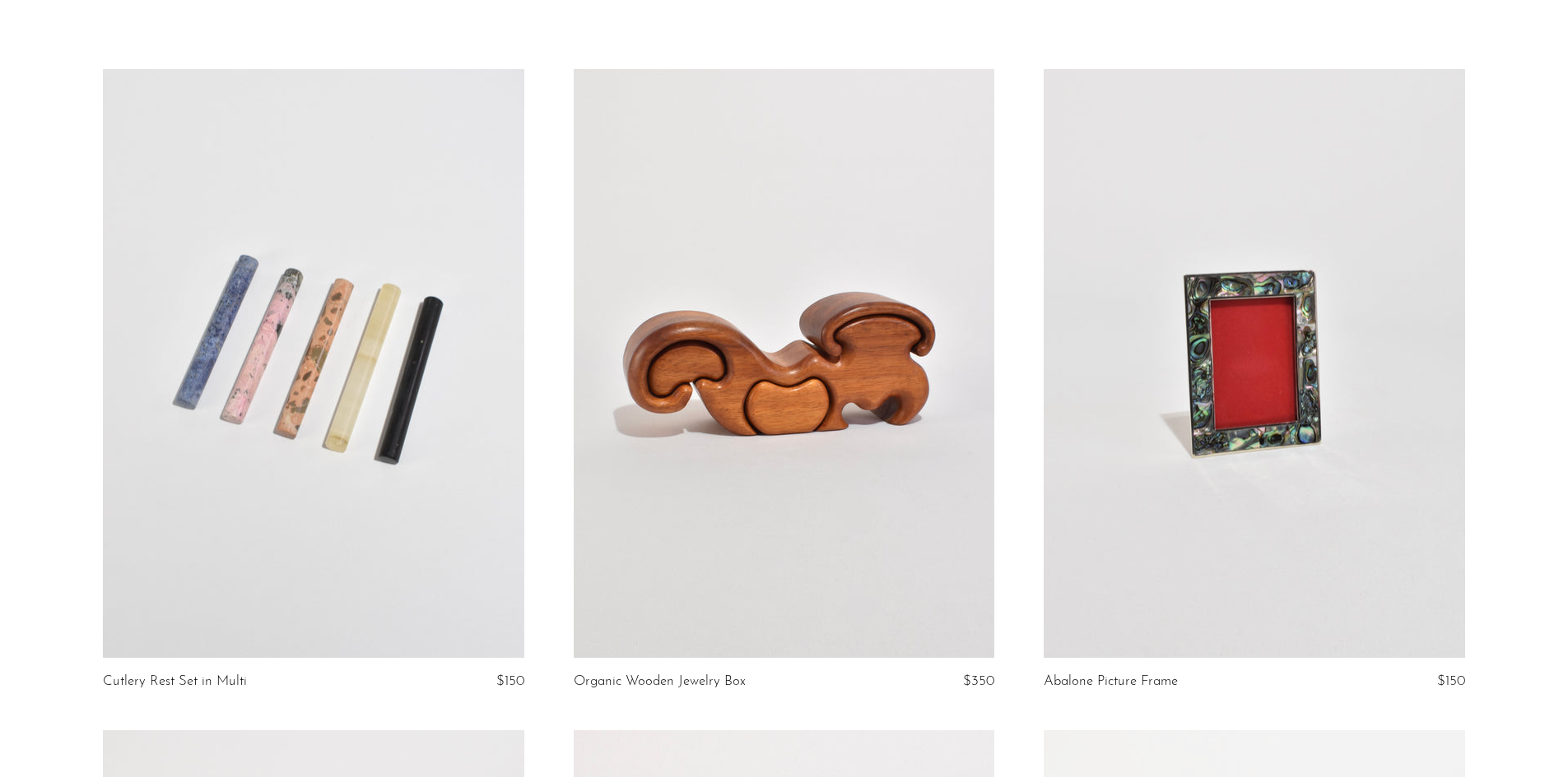
click at [1260, 413] on link at bounding box center [1253, 363] width 421 height 589
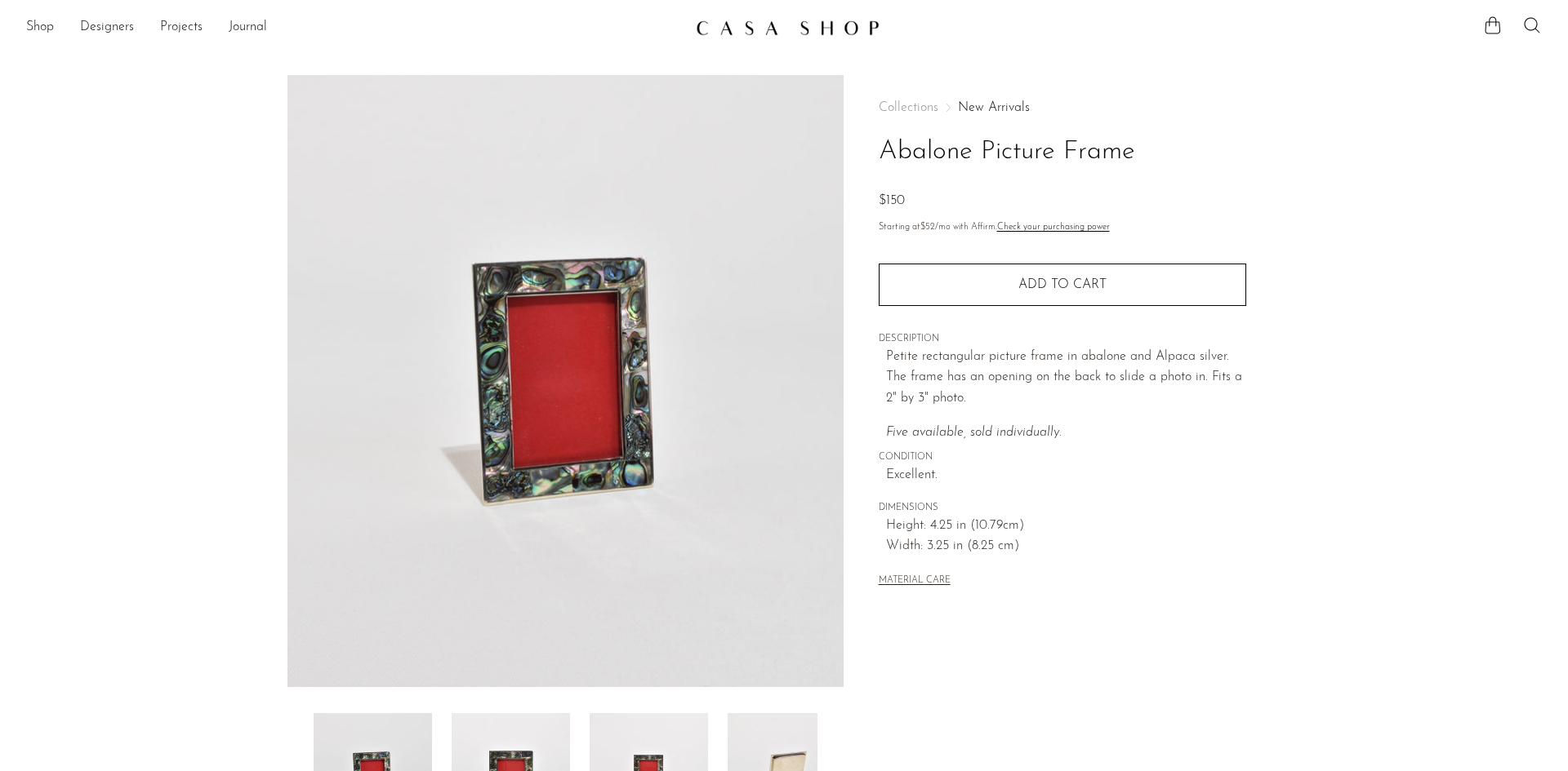
click at [550, 476] on img at bounding box center [565, 382] width 556 height 613
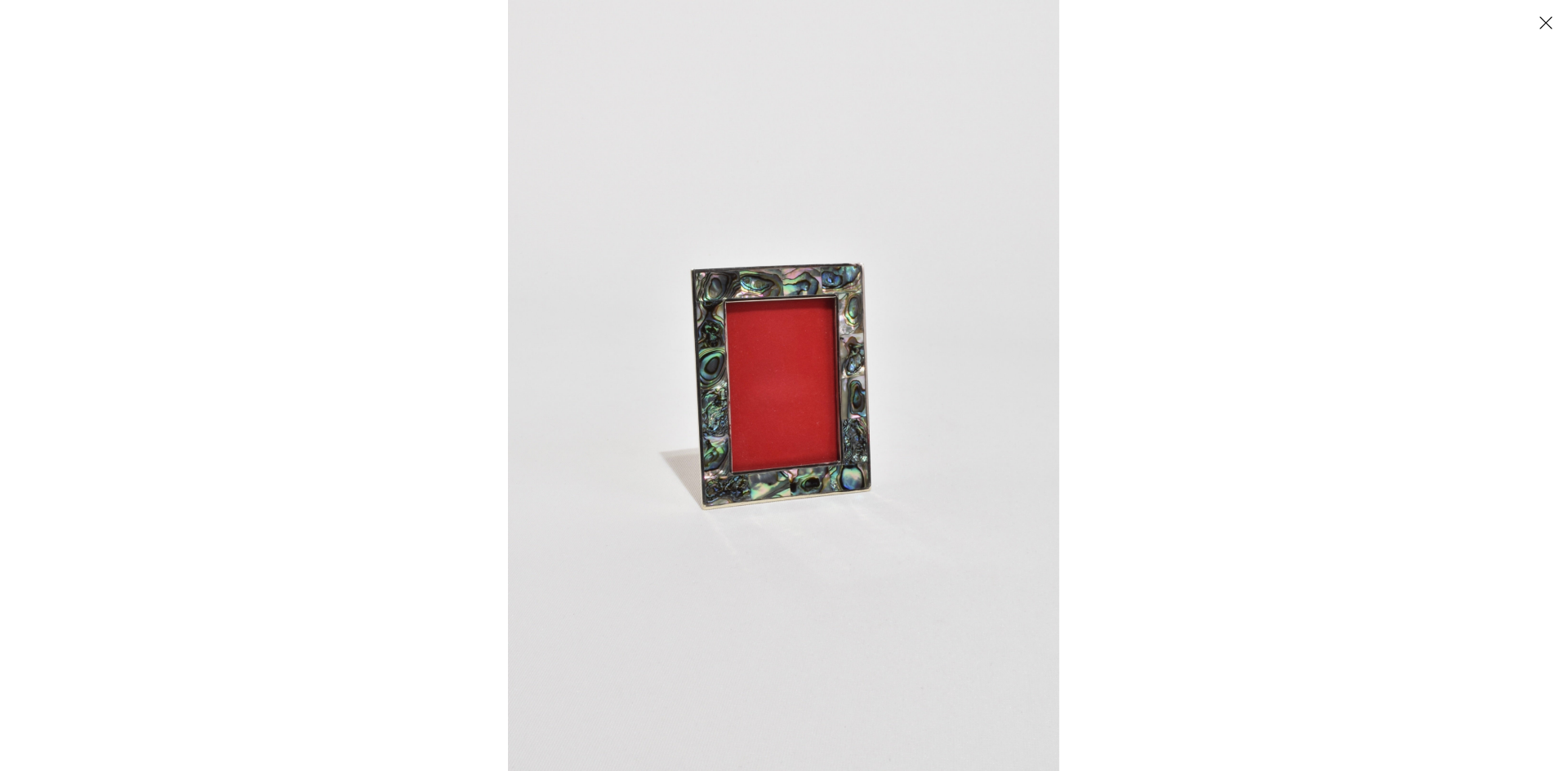
click at [1554, 14] on button "Close" at bounding box center [1546, 22] width 29 height 29
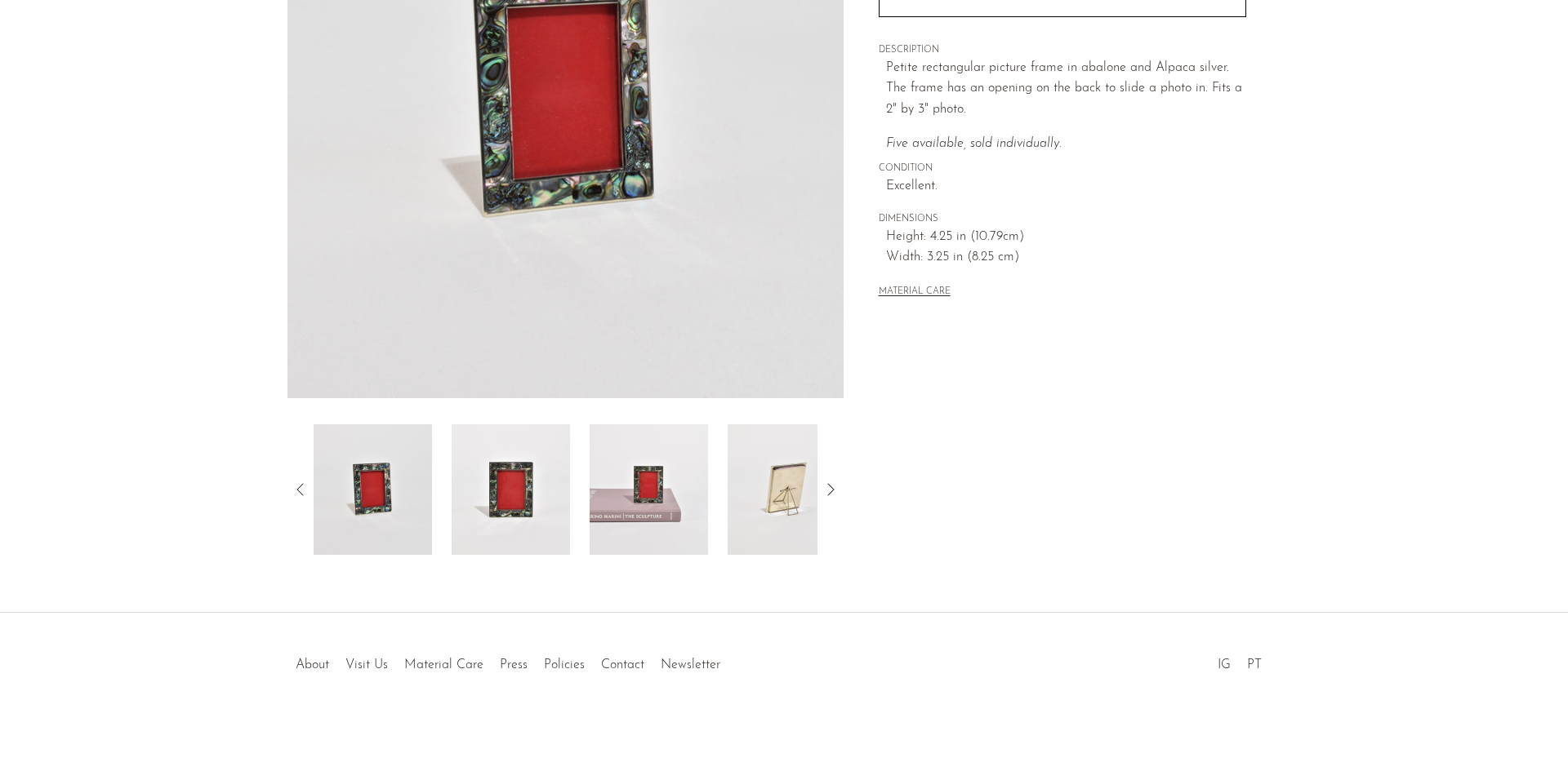
scroll to position [292, 0]
click at [652, 505] on img at bounding box center [649, 487] width 119 height 130
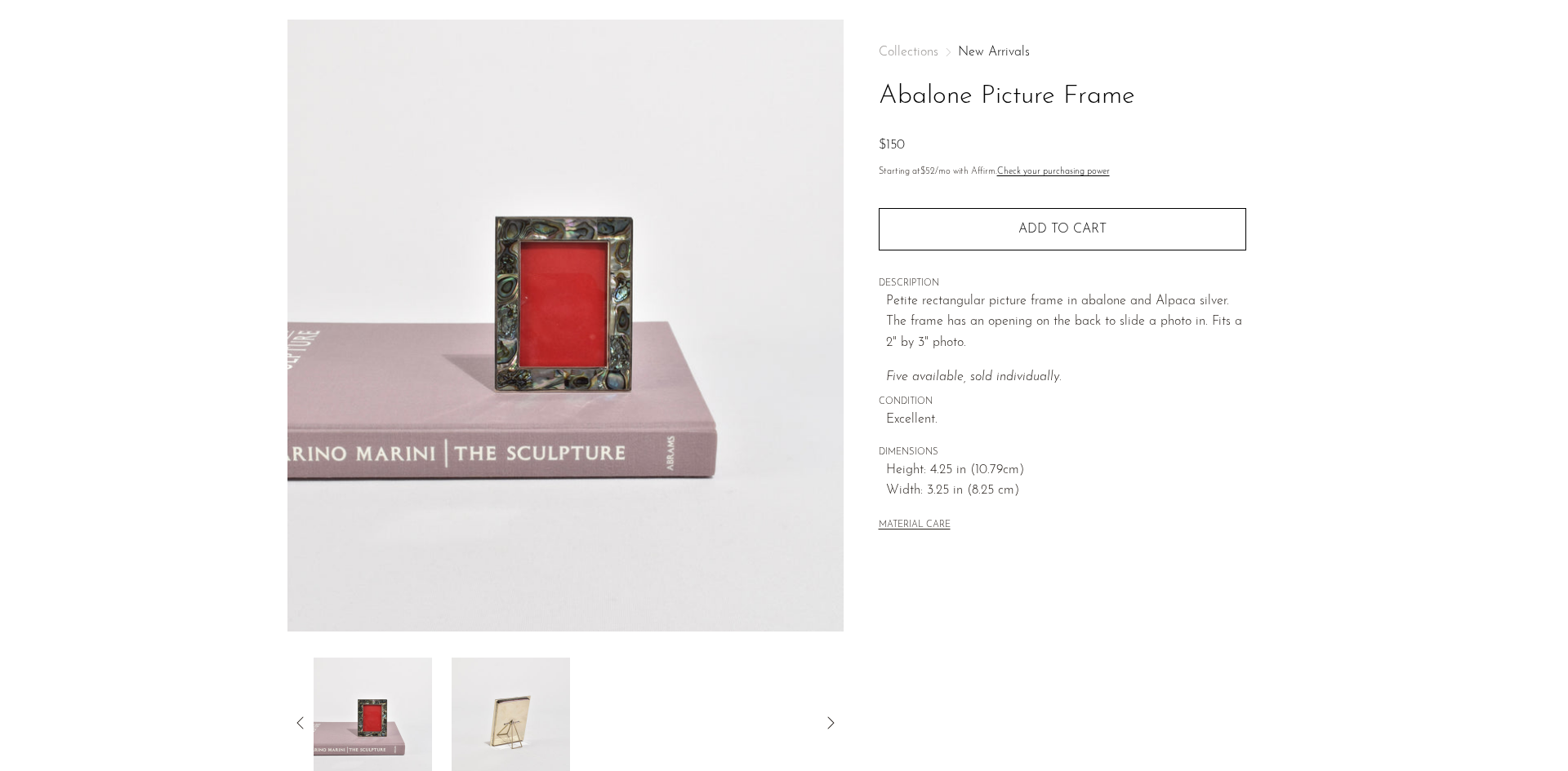
scroll to position [46, 0]
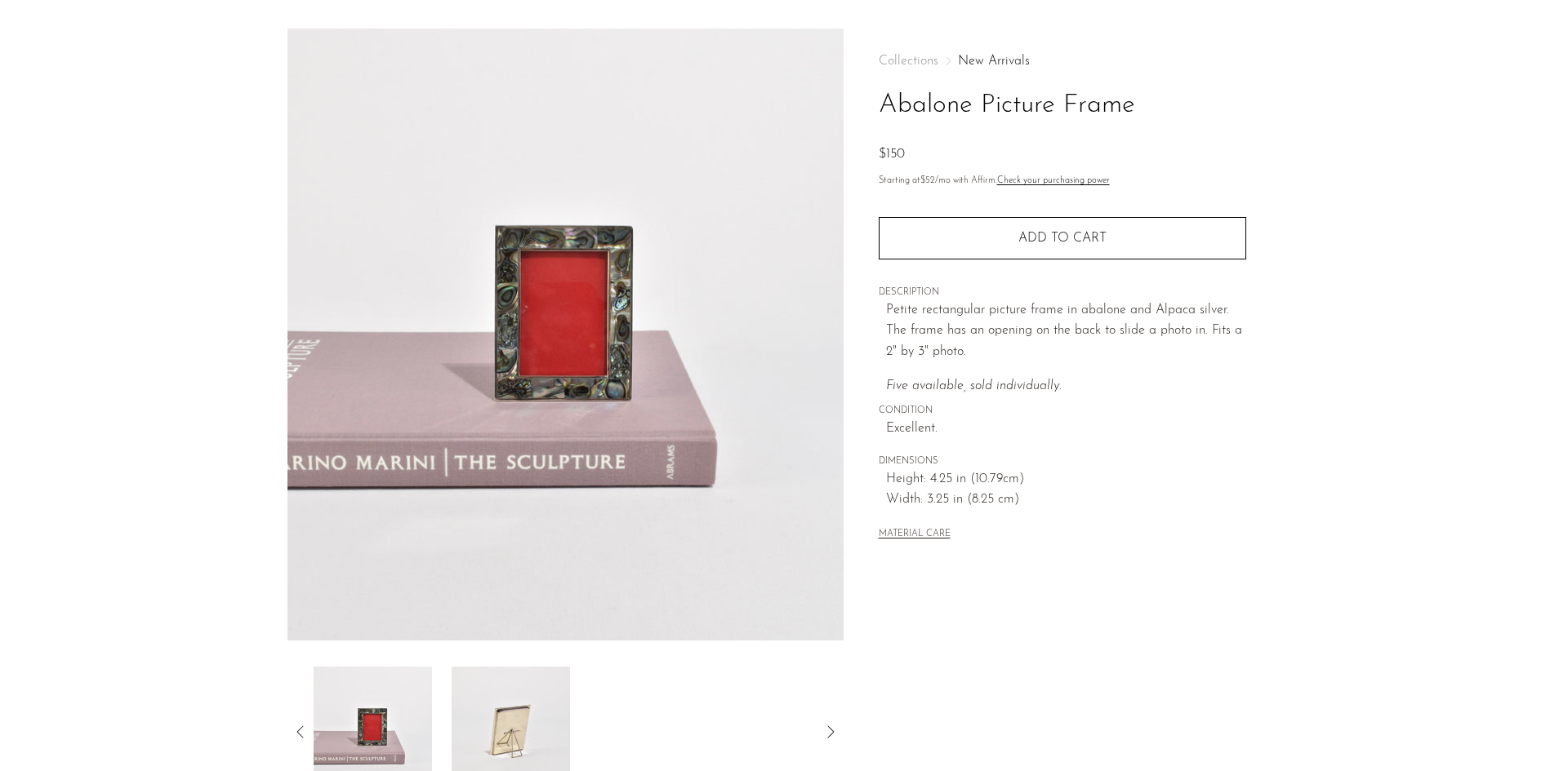
click at [575, 391] on img at bounding box center [565, 335] width 556 height 613
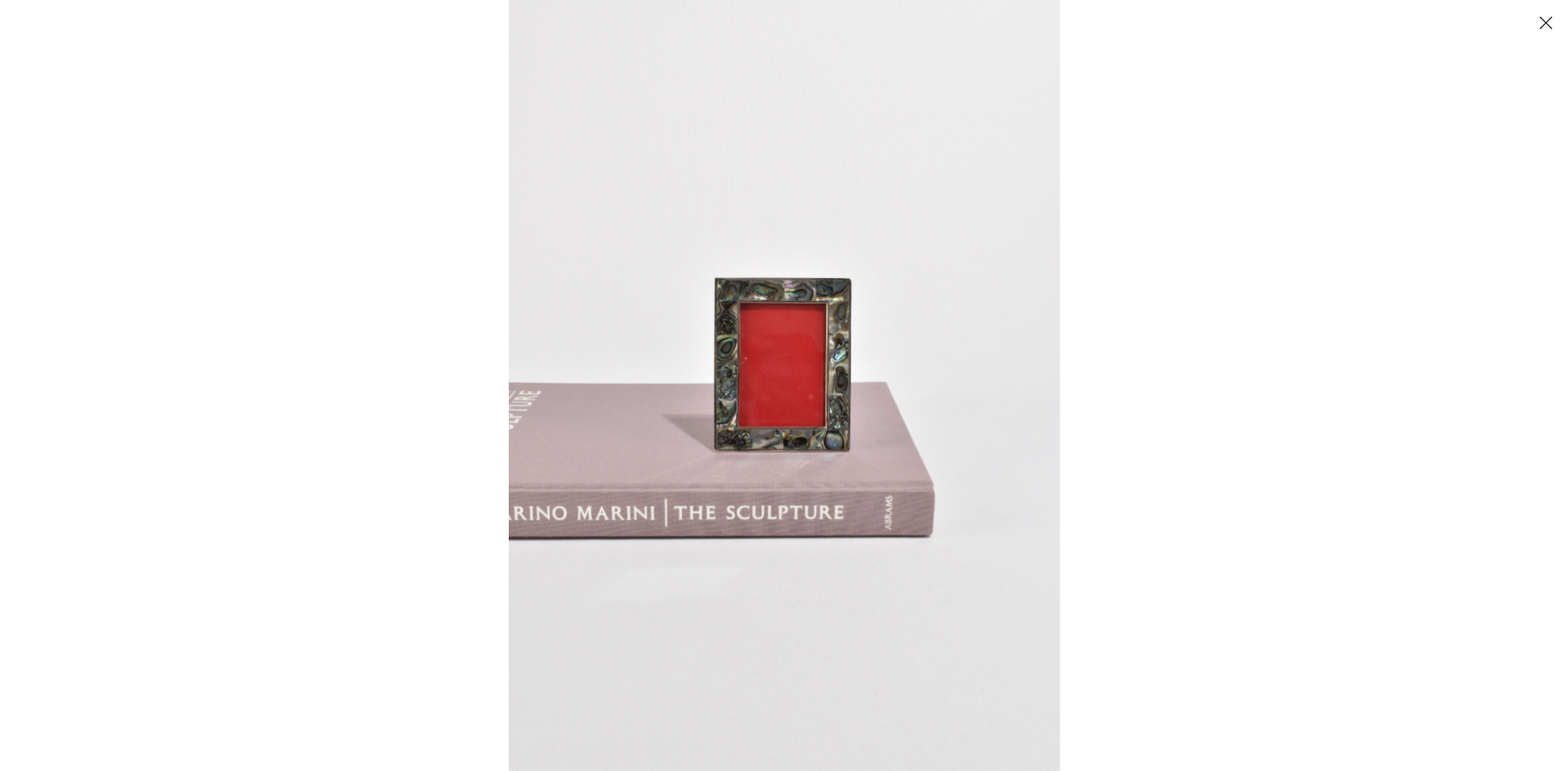
click at [1551, 26] on button "Close" at bounding box center [1546, 22] width 29 height 29
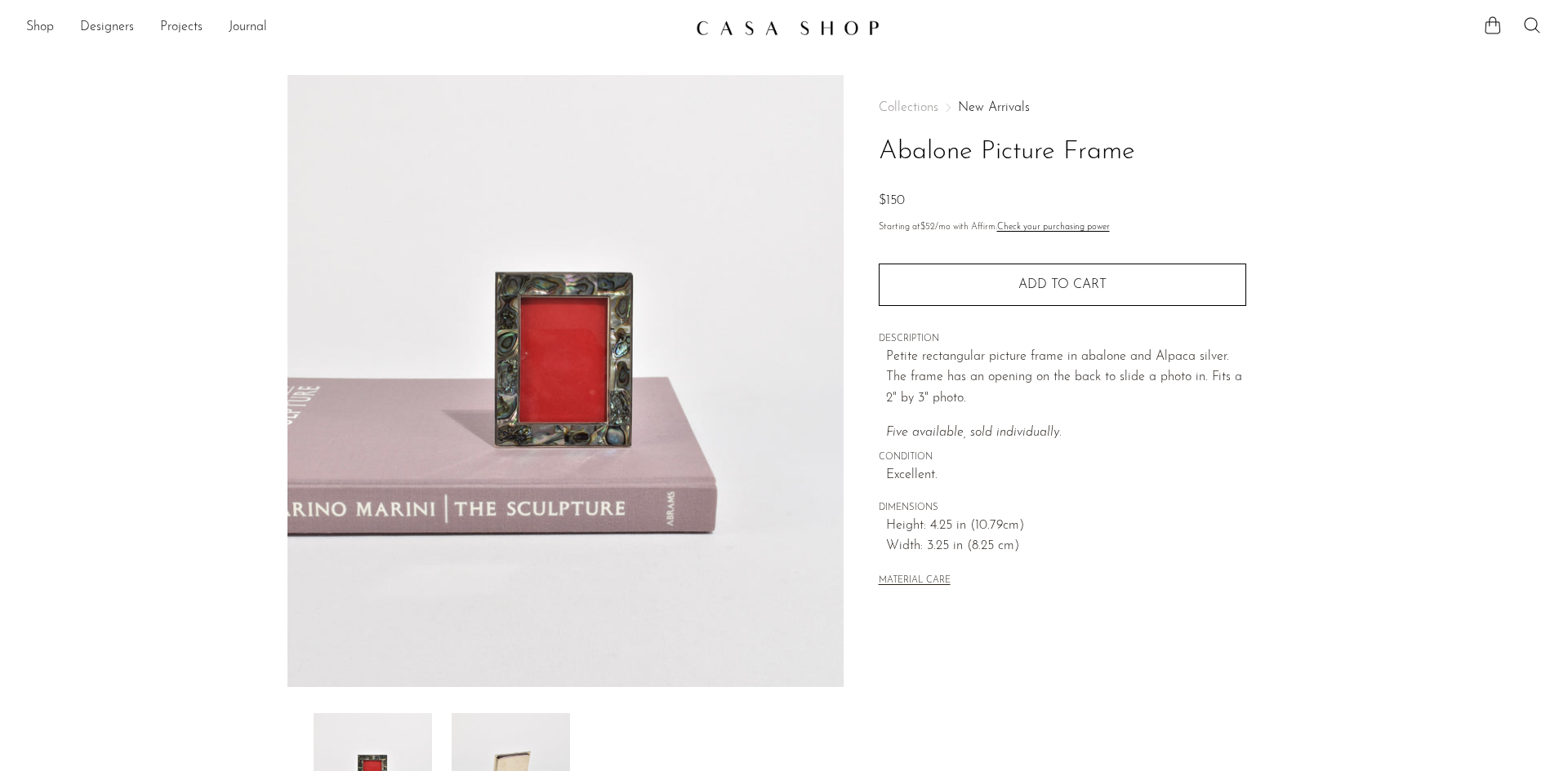
drag, startPoint x: 1133, startPoint y: 157, endPoint x: 857, endPoint y: 164, distance: 276.1
click at [857, 164] on div "Collections New Arrivals Abalone Picture Frame $150 Starting at $52 /mo with Af…" at bounding box center [1062, 460] width 437 height 769
